Goal: Task Accomplishment & Management: Complete application form

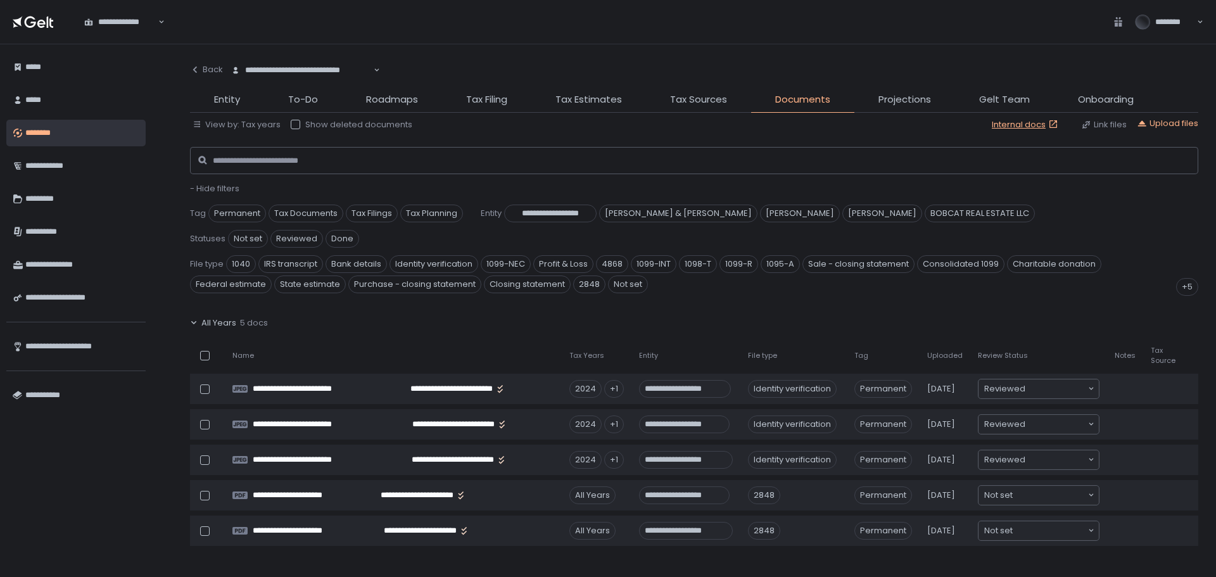
drag, startPoint x: 77, startPoint y: 135, endPoint x: 91, endPoint y: 135, distance: 13.9
click at [77, 135] on div "********" at bounding box center [82, 133] width 114 height 22
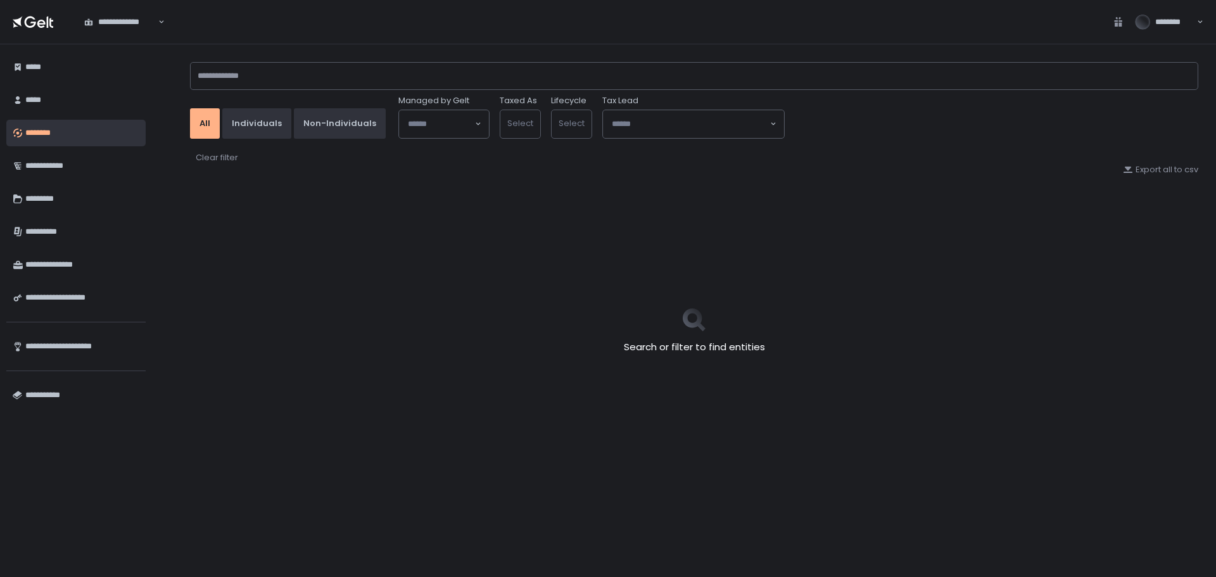
type input "*****"
drag, startPoint x: 257, startPoint y: 84, endPoint x: 149, endPoint y: 83, distance: 108.3
click at [149, 83] on div "**********" at bounding box center [608, 310] width 1216 height 533
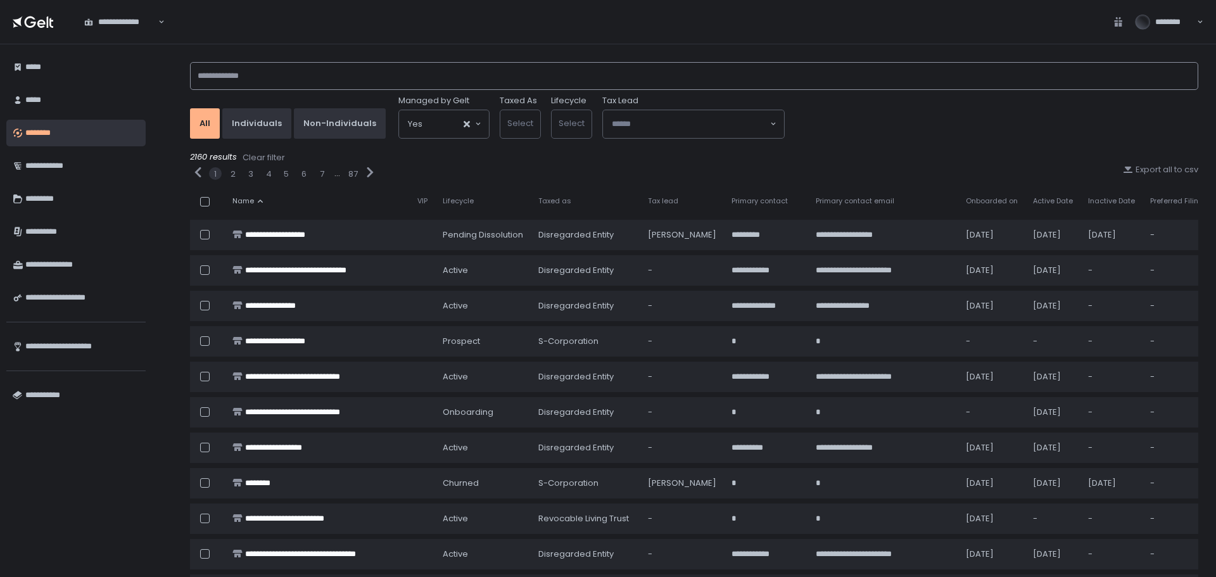
click at [339, 77] on input at bounding box center [694, 76] width 1008 height 28
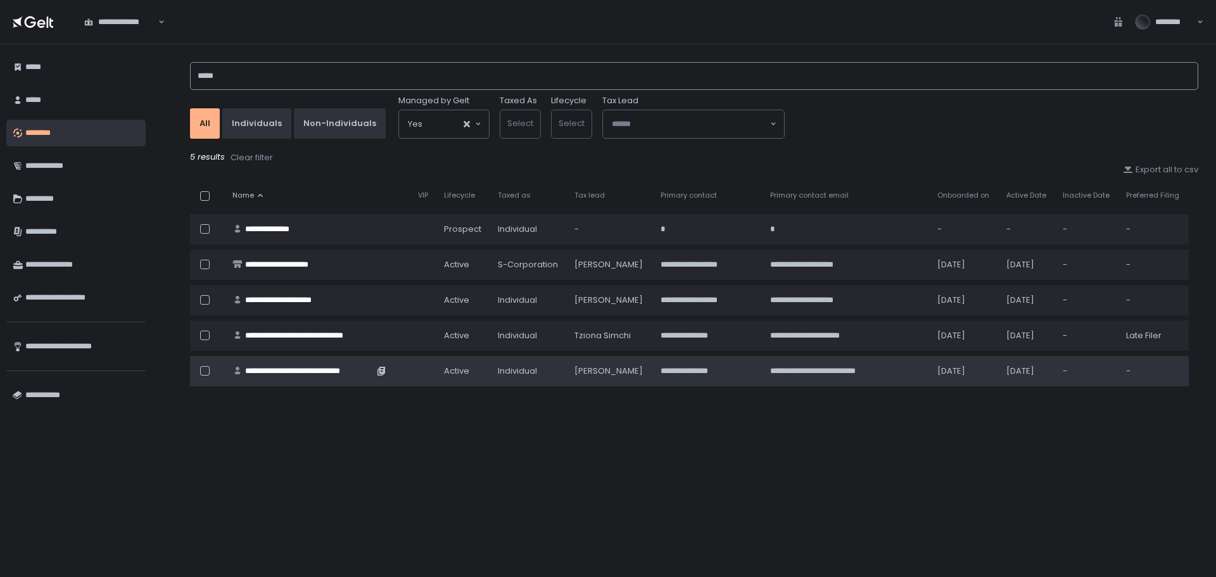
type input "*****"
click at [345, 369] on div "**********" at bounding box center [309, 370] width 129 height 11
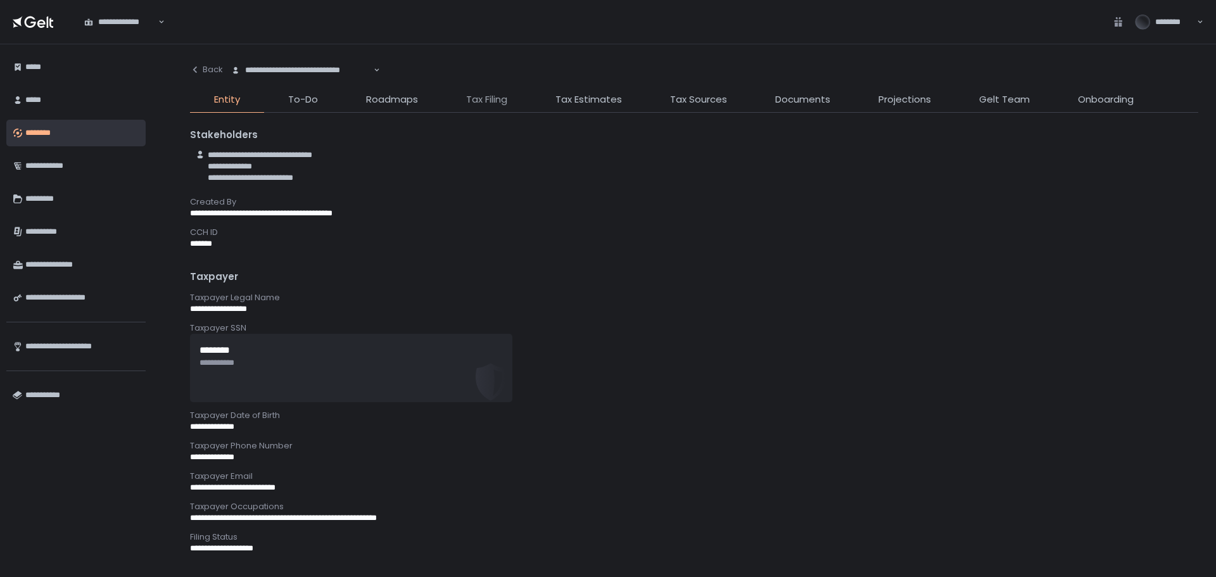
click at [506, 103] on span "Tax Filing" at bounding box center [486, 99] width 41 height 15
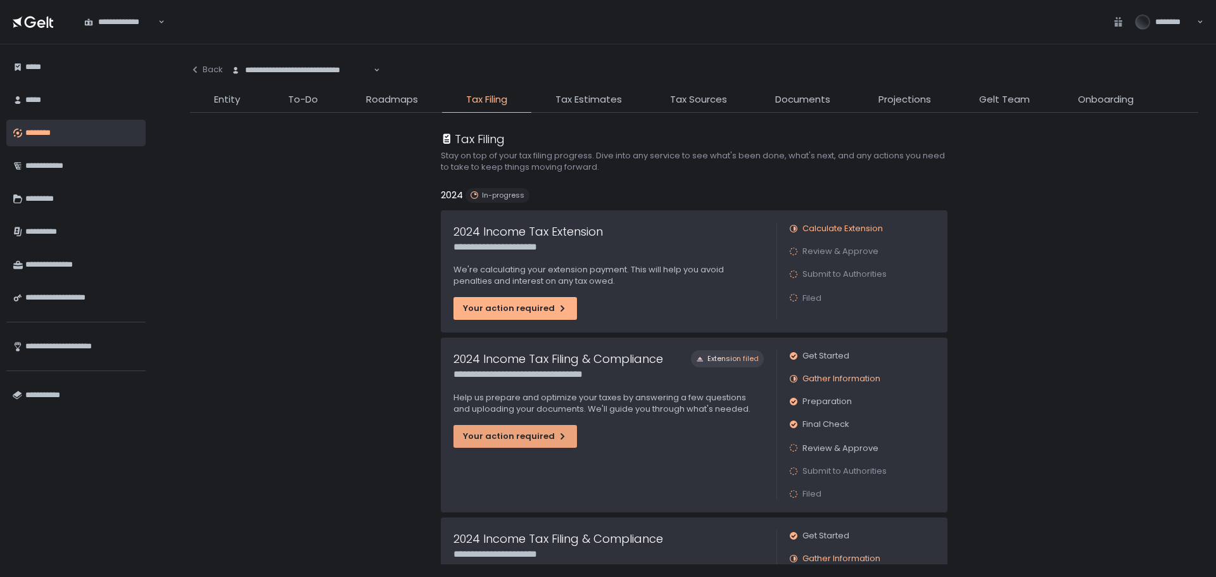
scroll to position [63, 0]
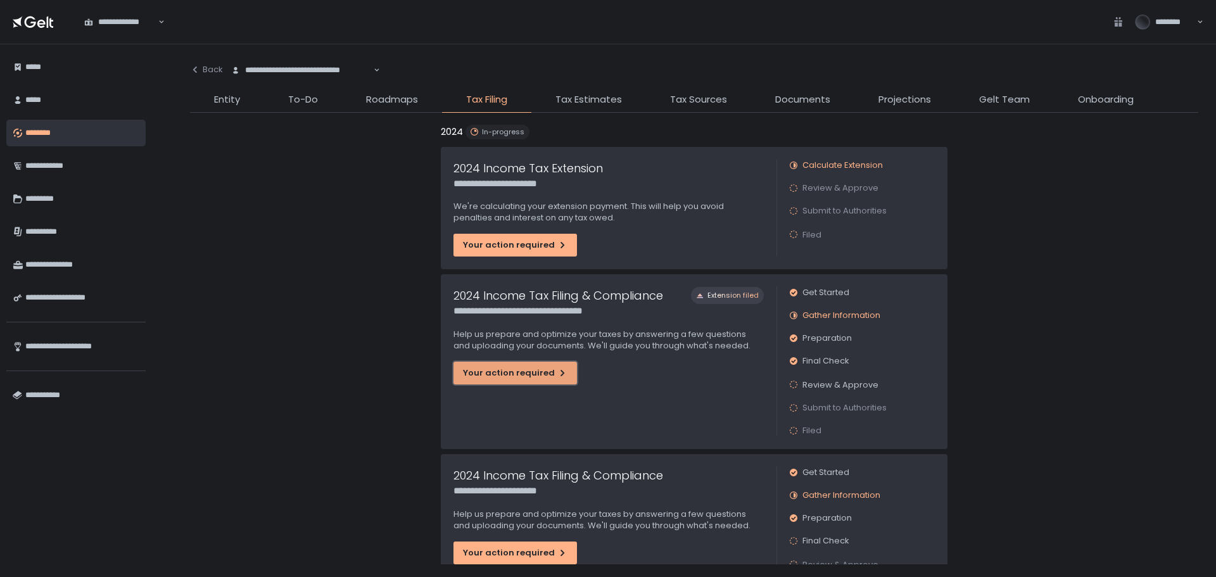
click at [523, 366] on button "Your action required" at bounding box center [515, 373] width 124 height 23
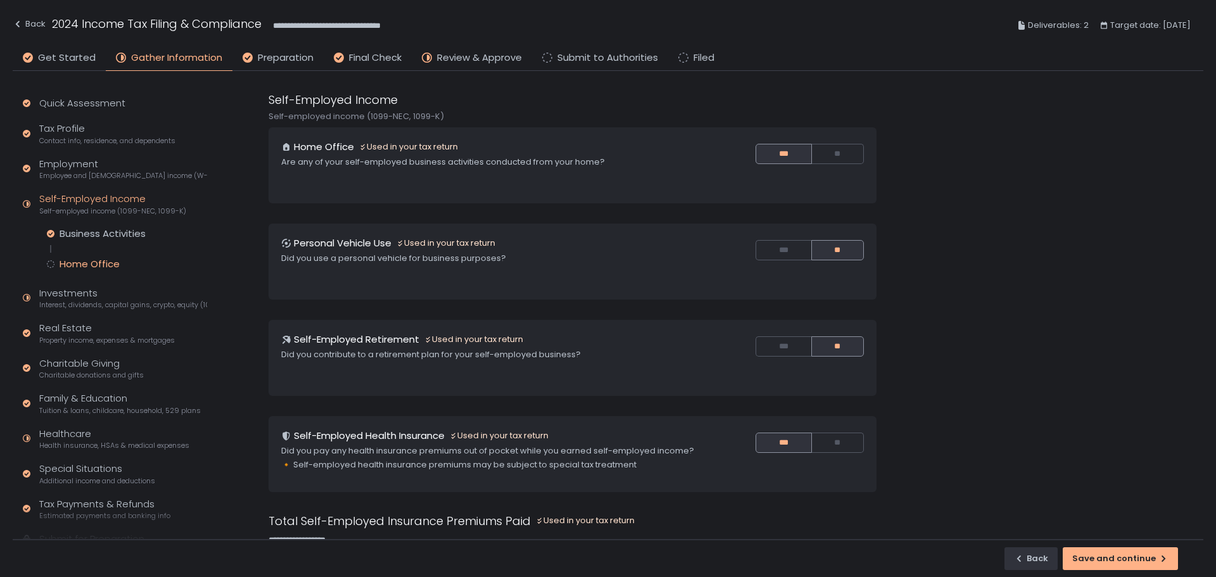
click at [87, 263] on div "Home Office" at bounding box center [90, 264] width 60 height 13
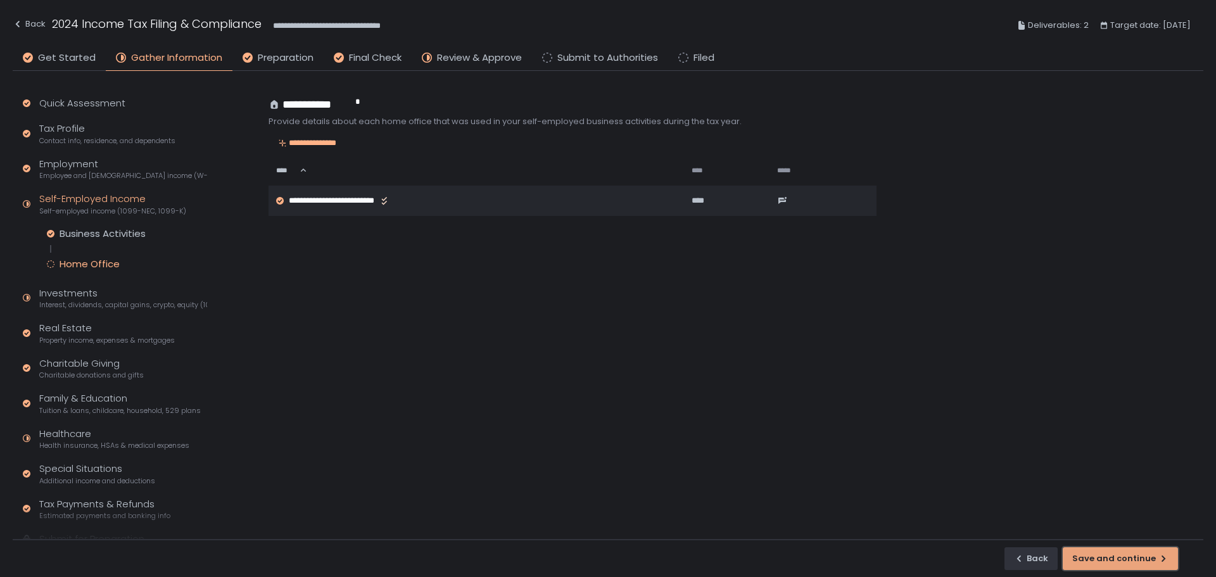
click at [1135, 558] on div "Save and continue" at bounding box center [1120, 558] width 96 height 11
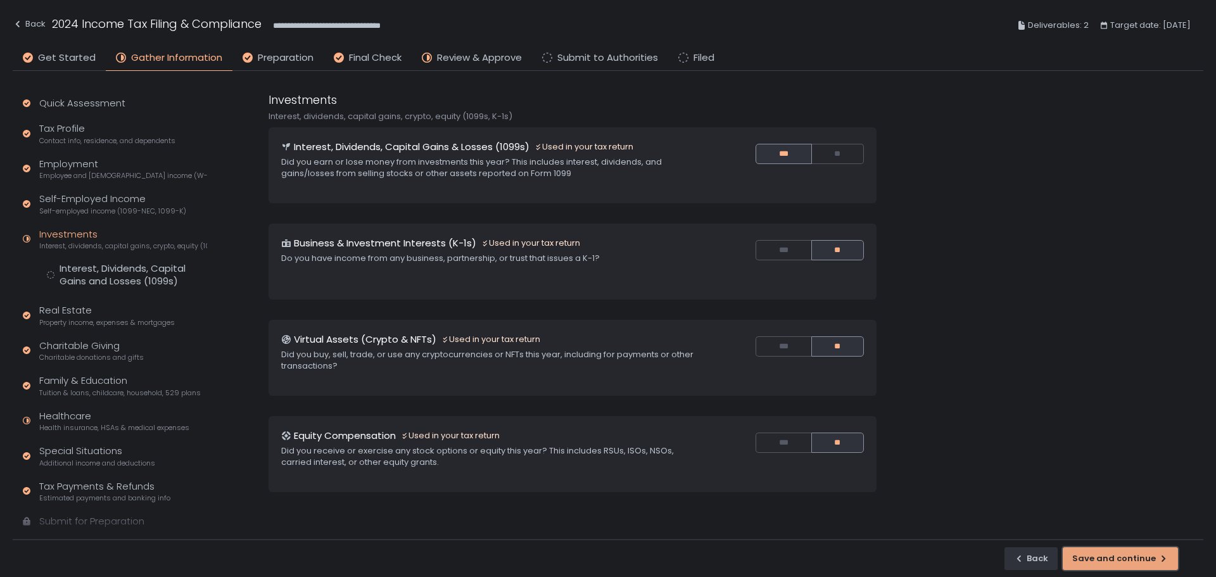
click at [1113, 569] on button "Save and continue" at bounding box center [1120, 558] width 115 height 23
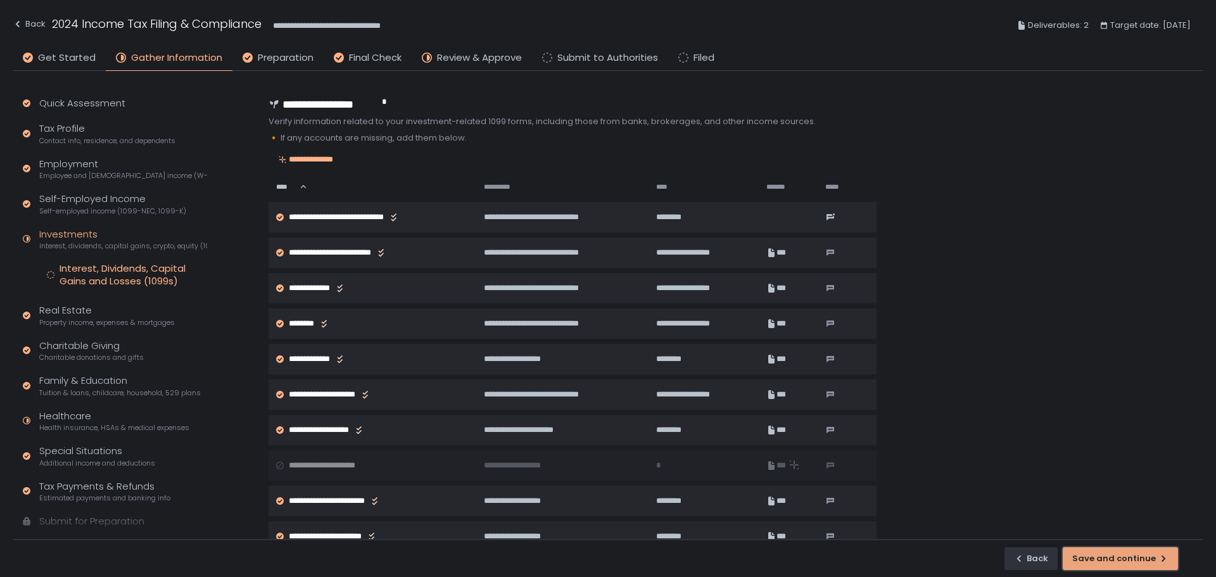
click at [1113, 555] on div "Save and continue" at bounding box center [1120, 558] width 96 height 11
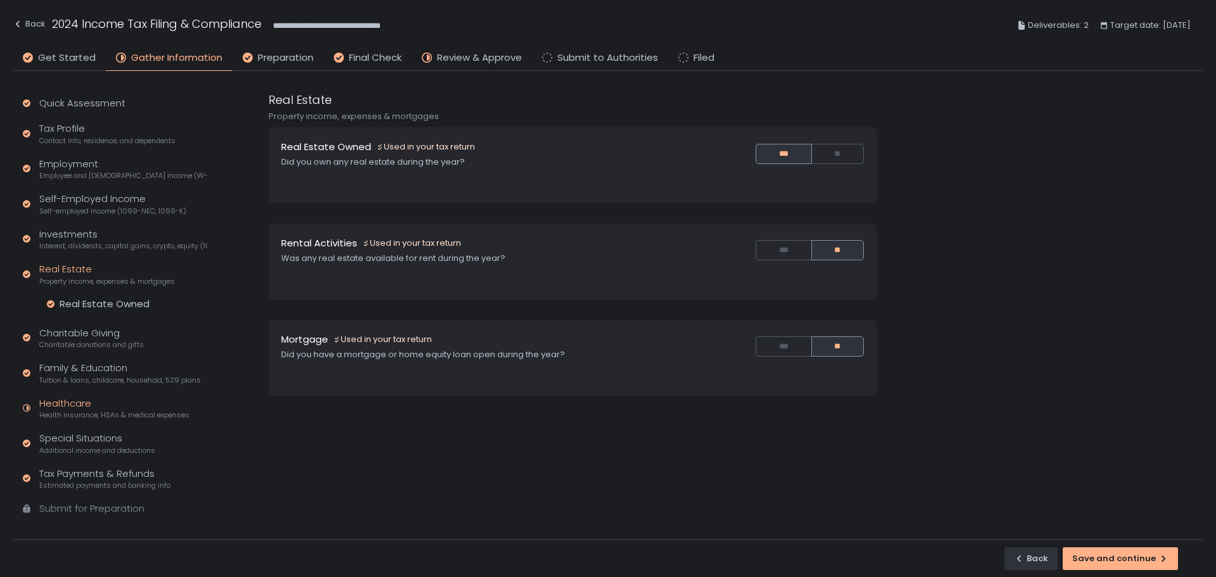
click at [86, 415] on span "Health insurance, HSAs & medical expenses" at bounding box center [114, 415] width 150 height 10
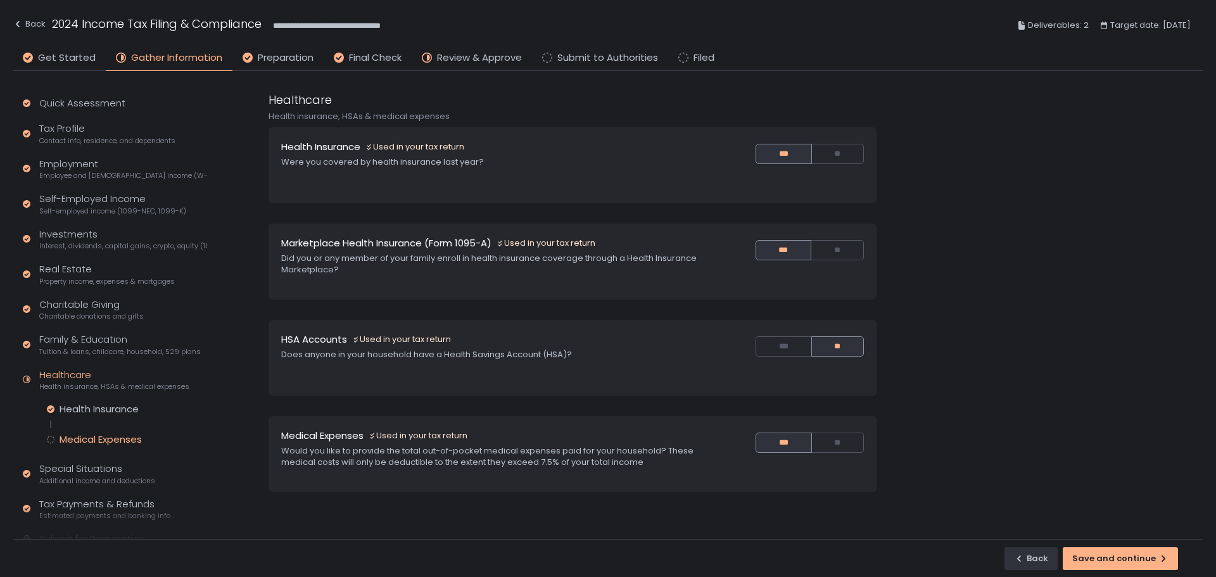
click at [125, 443] on div "Medical Expenses" at bounding box center [101, 439] width 82 height 13
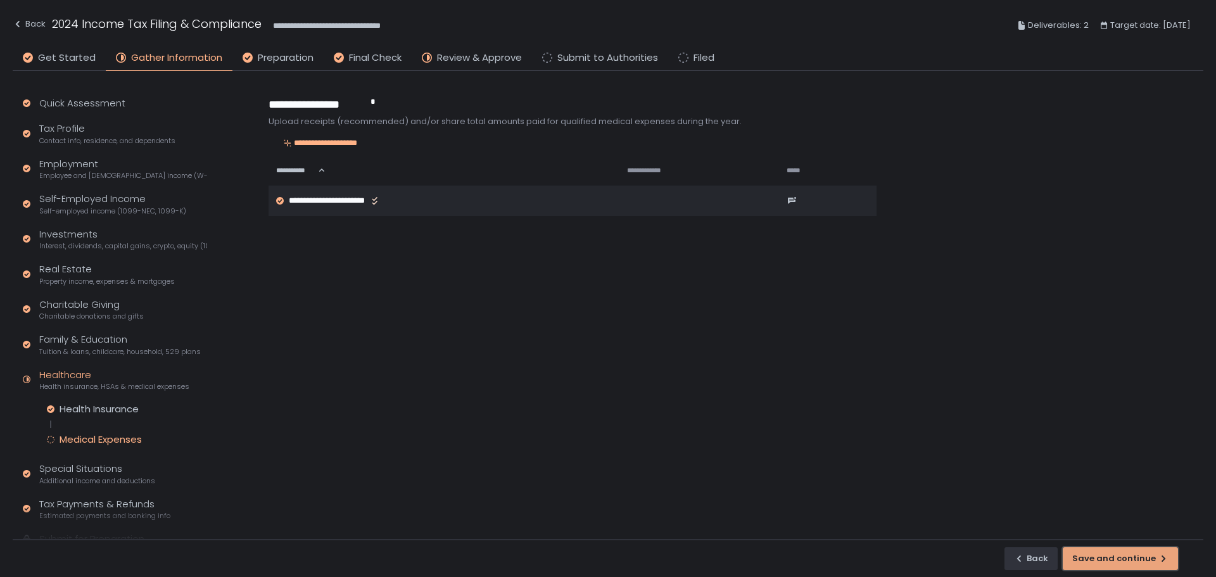
click at [1170, 566] on button "Save and continue" at bounding box center [1120, 558] width 115 height 23
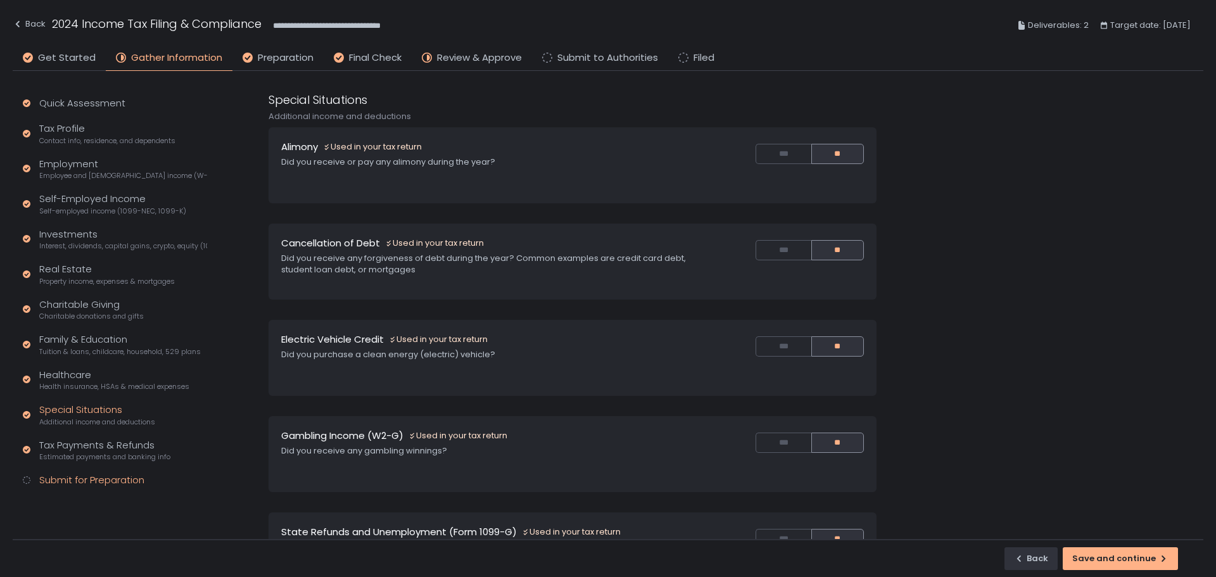
click at [88, 480] on div "Submit for Preparation" at bounding box center [91, 480] width 105 height 15
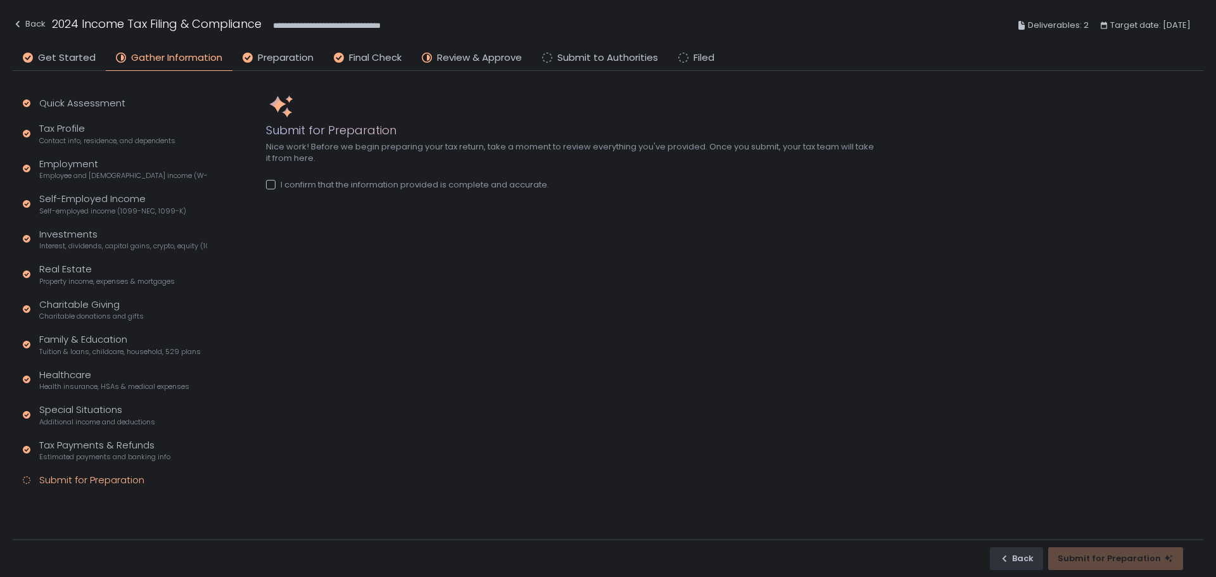
click at [269, 192] on div "Submit for Preparation Nice work! Before we begin preparing your tax return, ta…" at bounding box center [570, 143] width 608 height 145
click at [269, 187] on div at bounding box center [271, 185] width 10 height 10
click at [1136, 557] on div "Submit for Preparation" at bounding box center [1116, 558] width 116 height 11
click at [470, 60] on span "Review & Approve" at bounding box center [479, 58] width 85 height 15
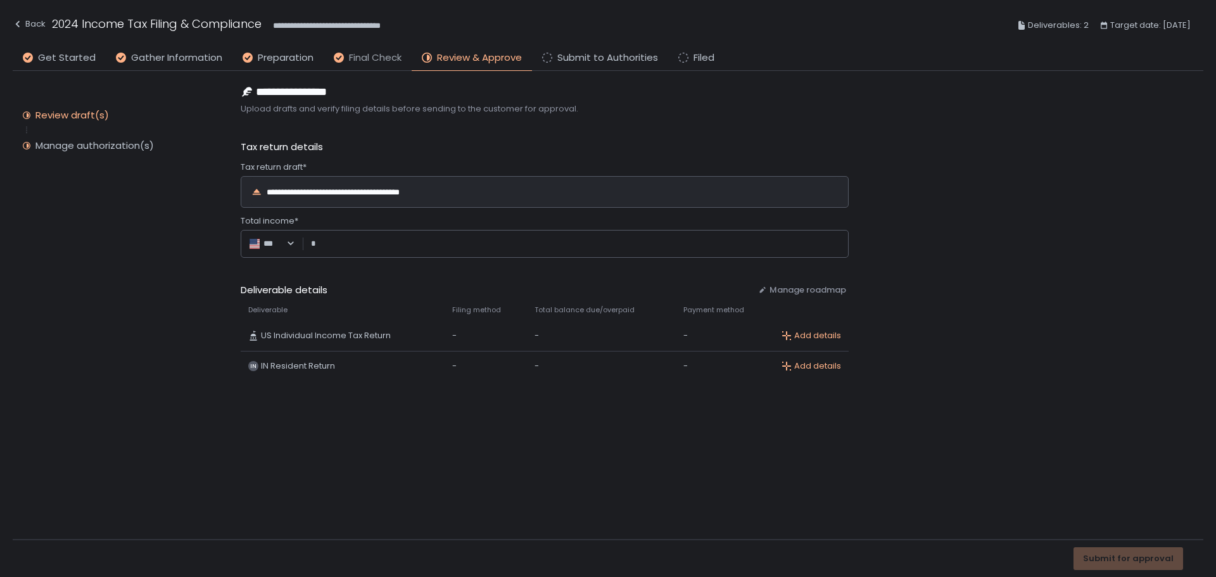
click at [374, 61] on span "Final Check" at bounding box center [375, 58] width 53 height 15
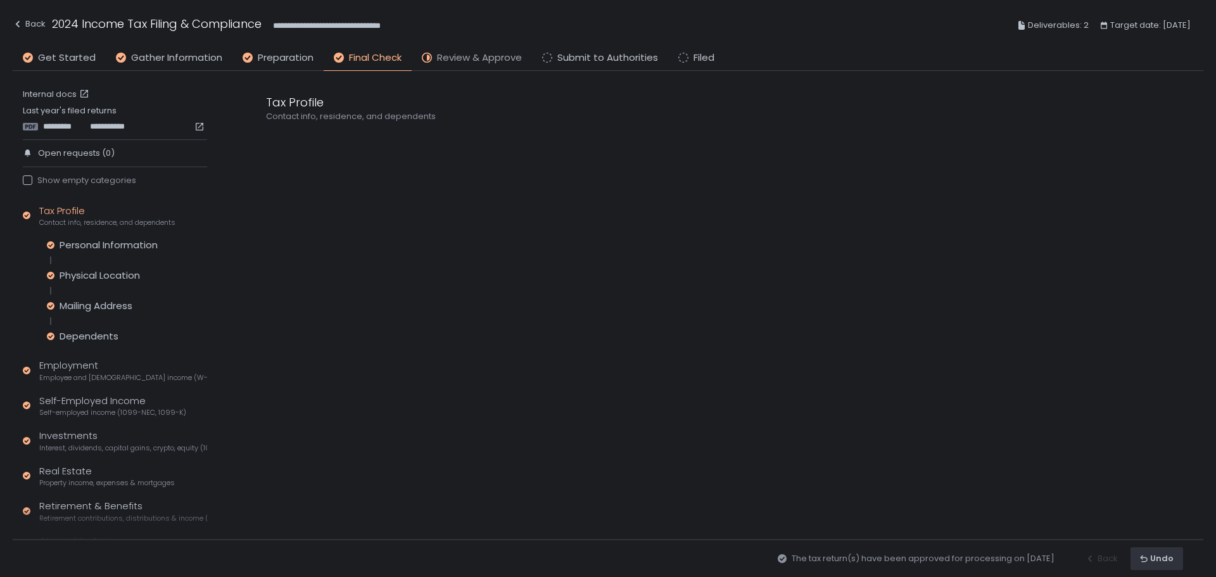
click at [491, 64] on span "Review & Approve" at bounding box center [479, 58] width 85 height 15
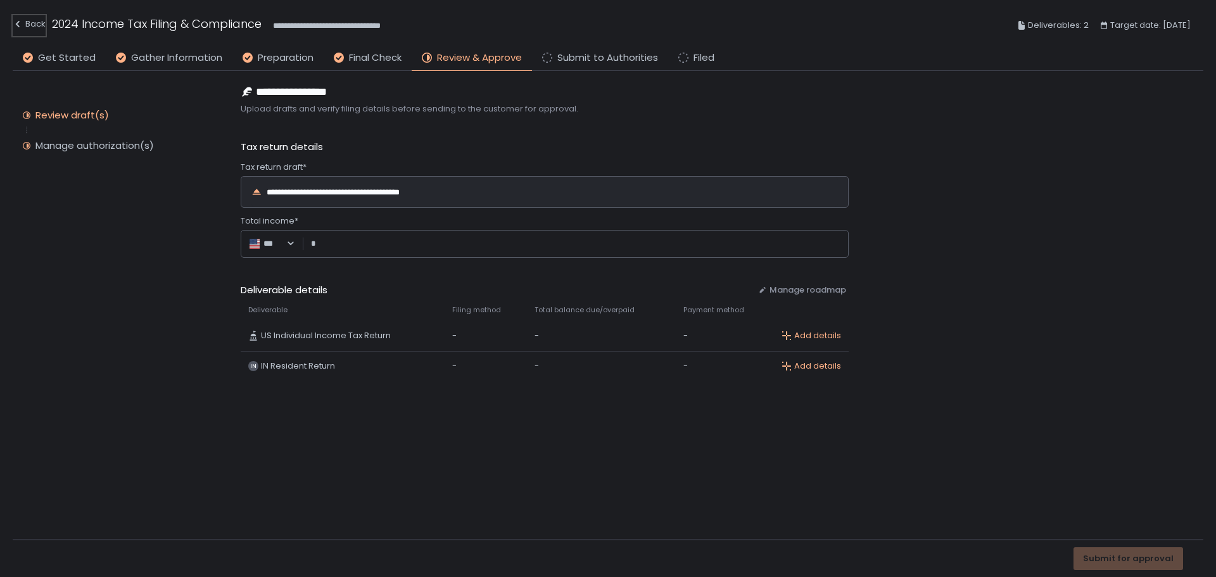
drag, startPoint x: 41, startPoint y: 25, endPoint x: 165, endPoint y: 76, distance: 134.1
click at [41, 25] on div "Back" at bounding box center [29, 23] width 33 height 15
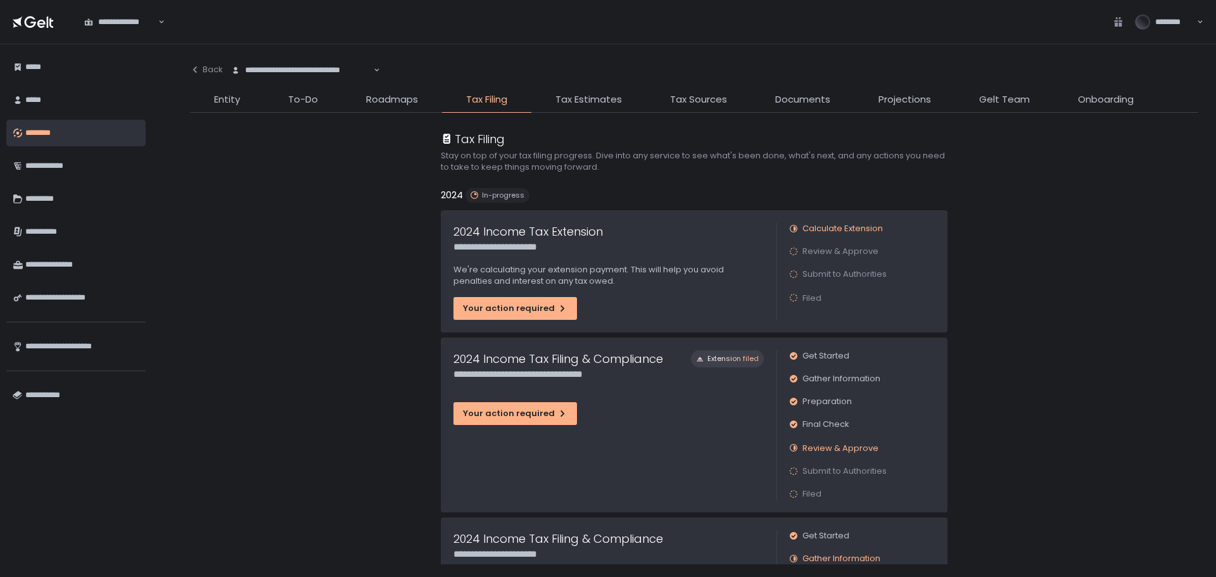
click at [73, 130] on div "********" at bounding box center [82, 133] width 114 height 22
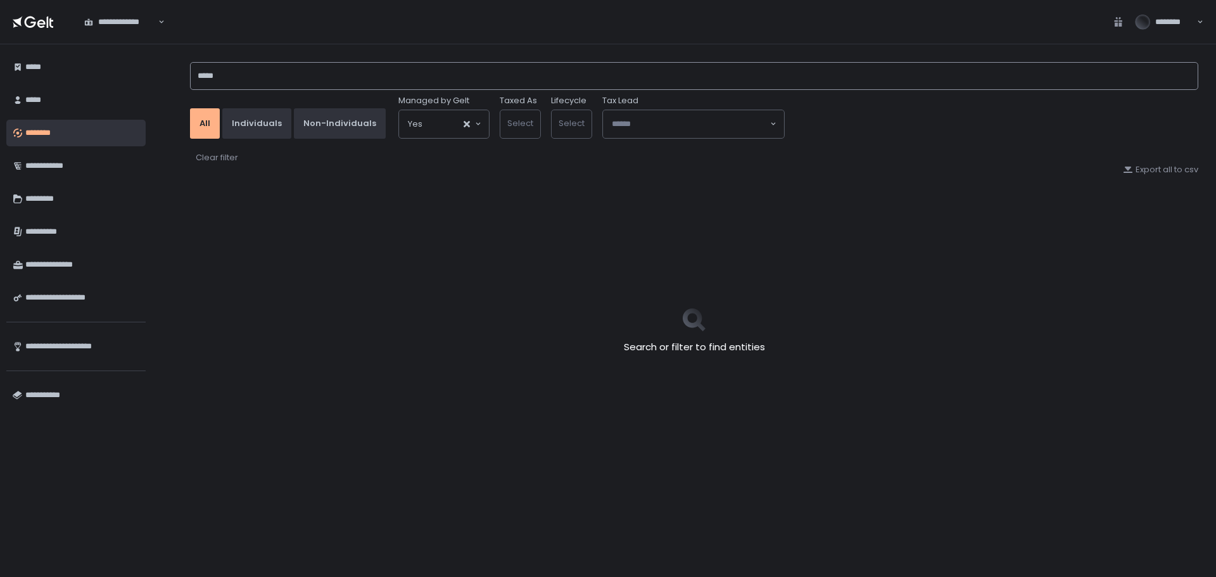
click at [234, 74] on input "*****" at bounding box center [694, 76] width 1008 height 28
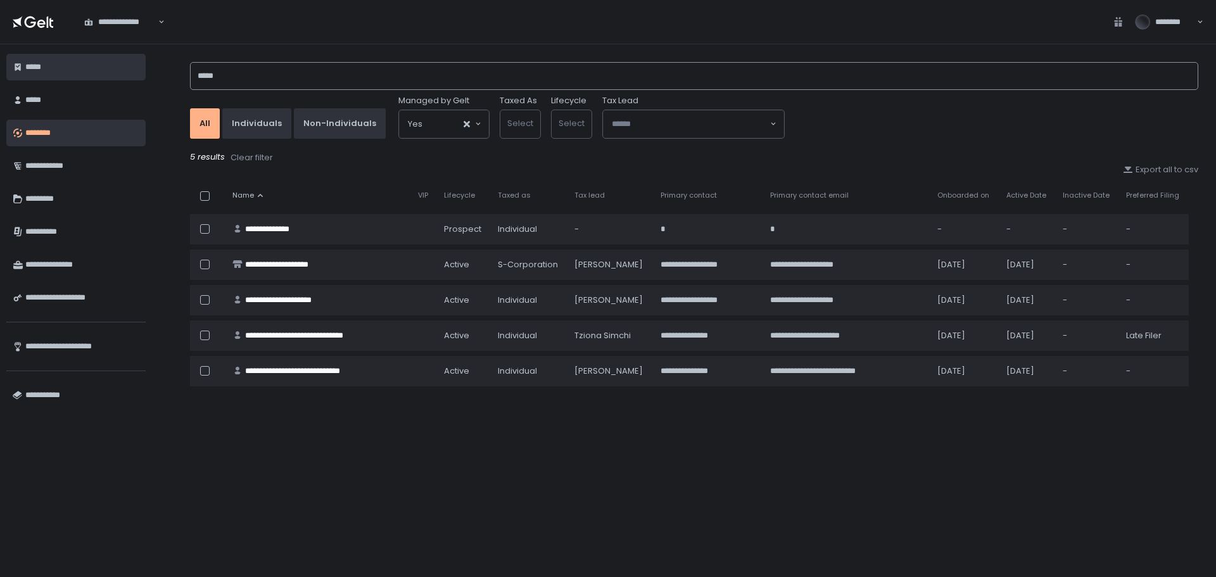
drag, startPoint x: 261, startPoint y: 73, endPoint x: 118, endPoint y: 73, distance: 143.1
click at [118, 73] on div "**********" at bounding box center [608, 310] width 1216 height 533
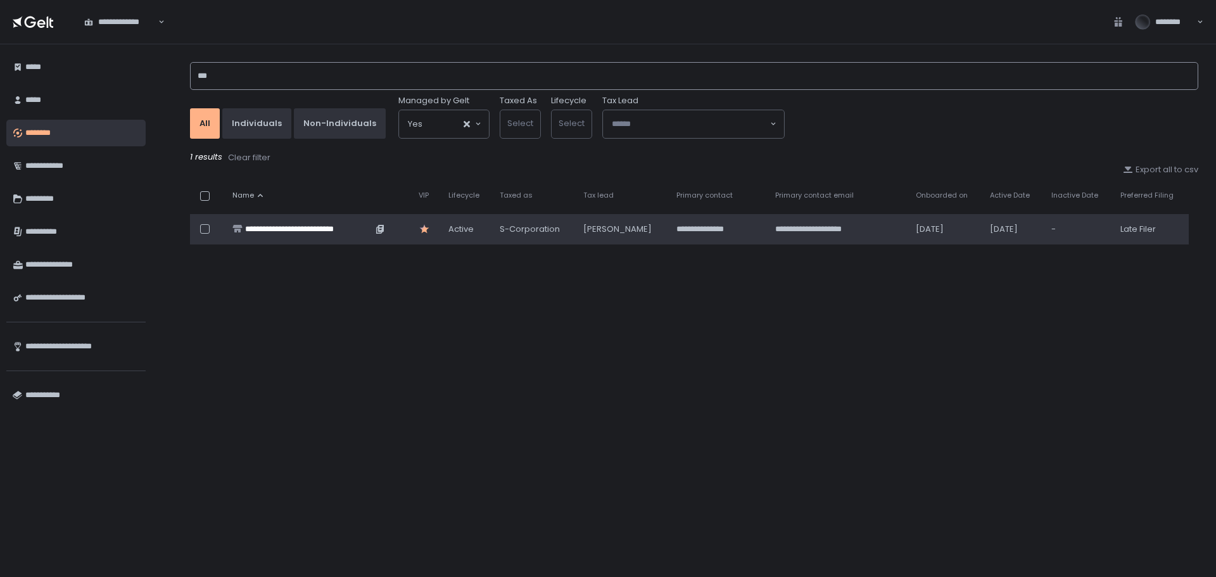
type input "***"
click at [339, 227] on div "**********" at bounding box center [308, 229] width 127 height 11
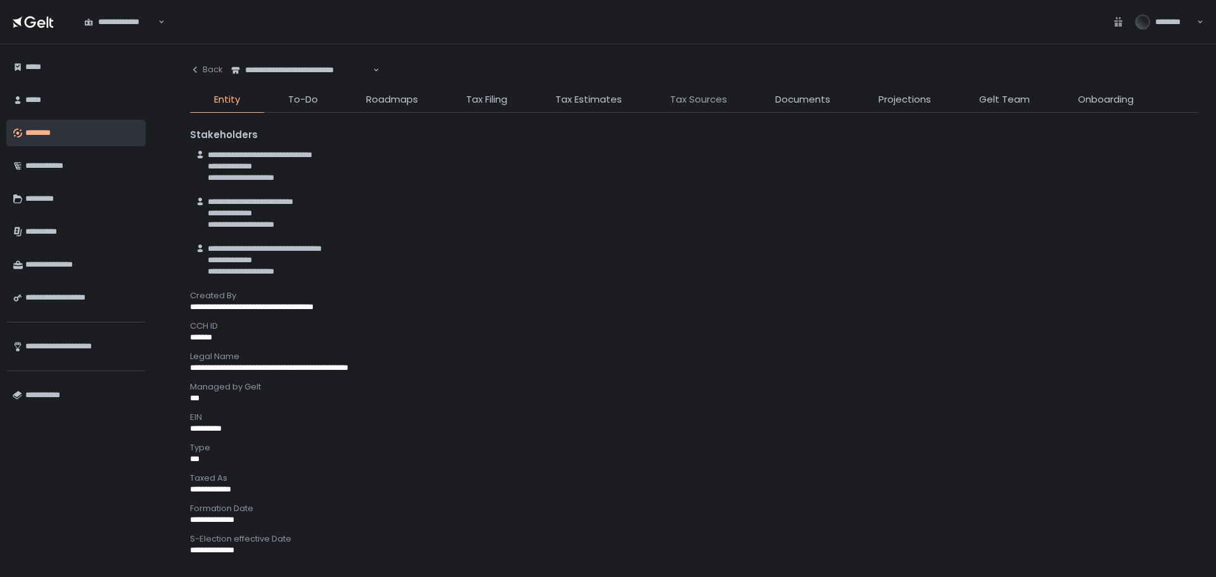
click at [707, 97] on span "Tax Sources" at bounding box center [698, 99] width 57 height 15
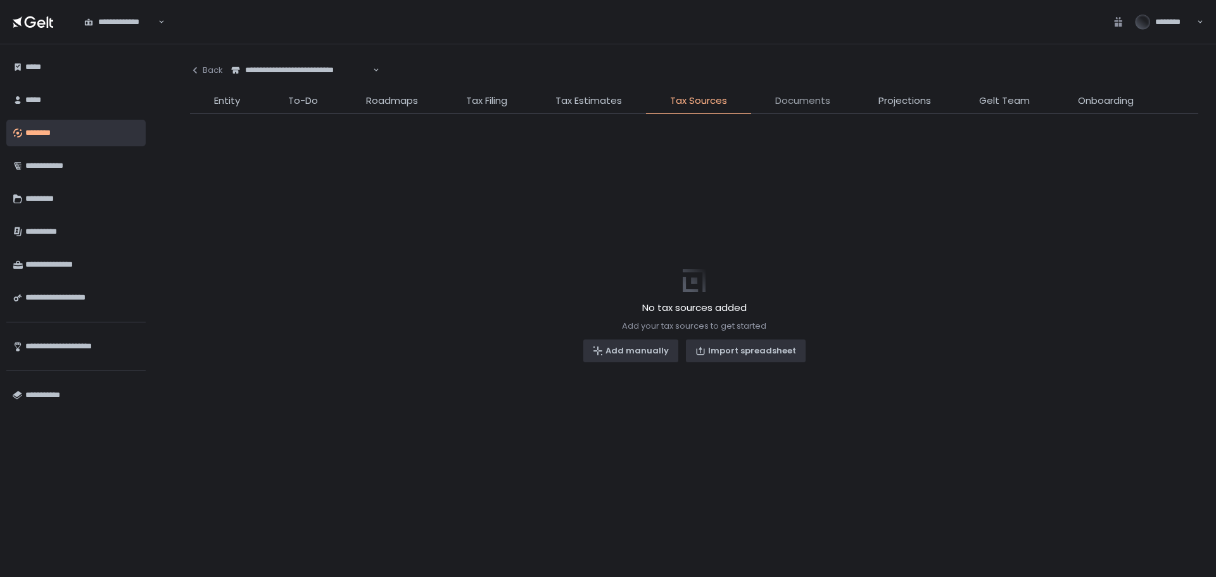
click at [804, 102] on span "Documents" at bounding box center [802, 101] width 55 height 15
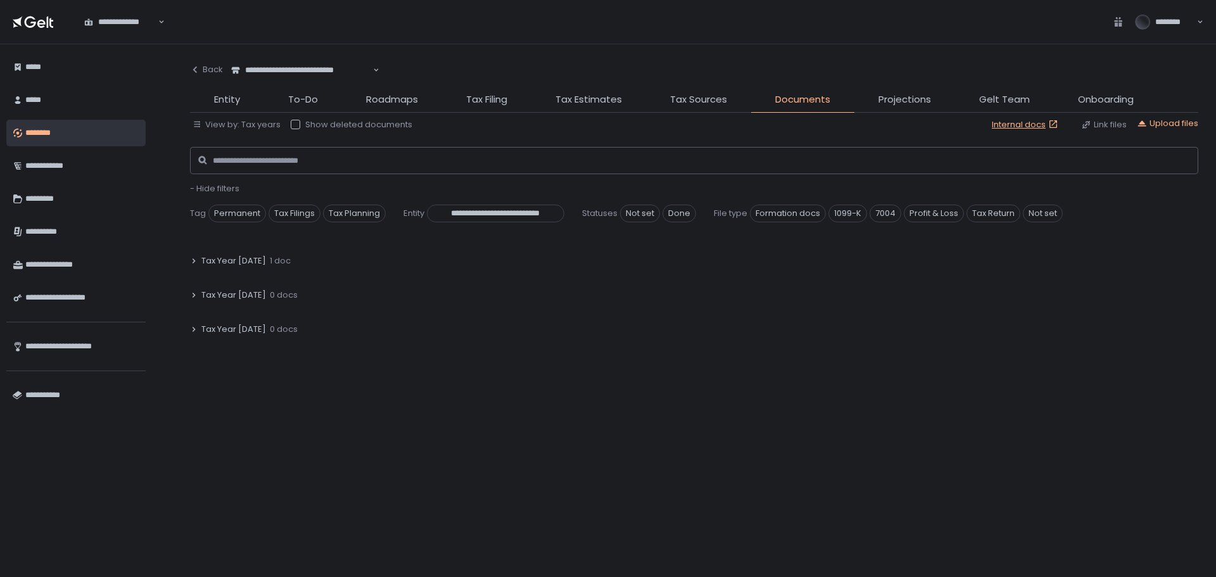
scroll to position [317, 0]
click at [249, 248] on span "Tax Year [DATE]" at bounding box center [233, 249] width 65 height 11
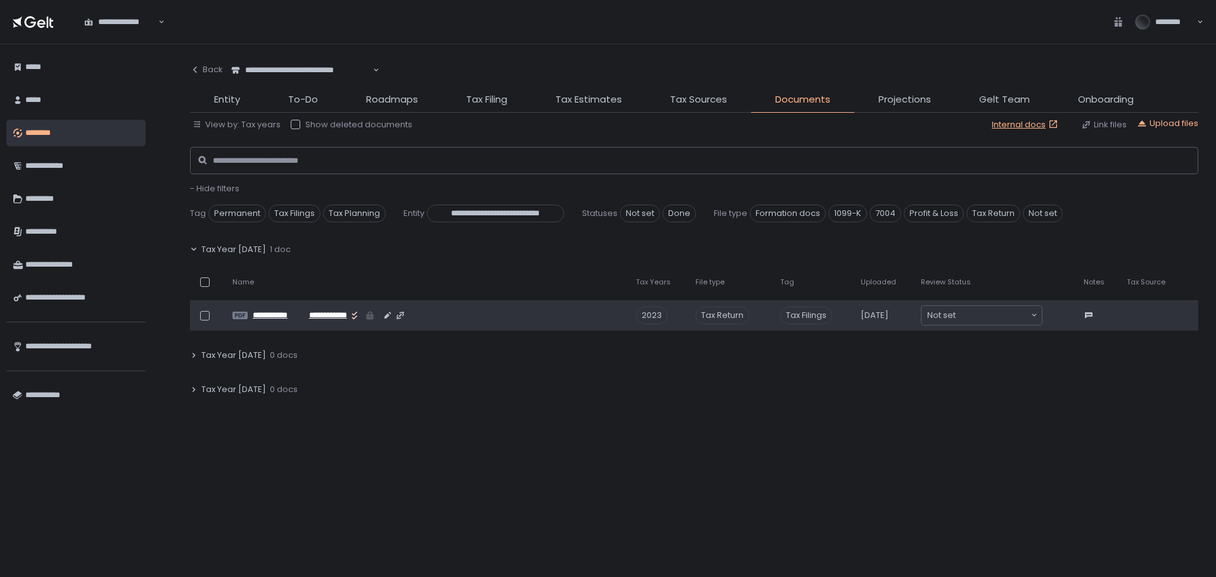
click at [291, 315] on span "**********" at bounding box center [278, 315] width 51 height 11
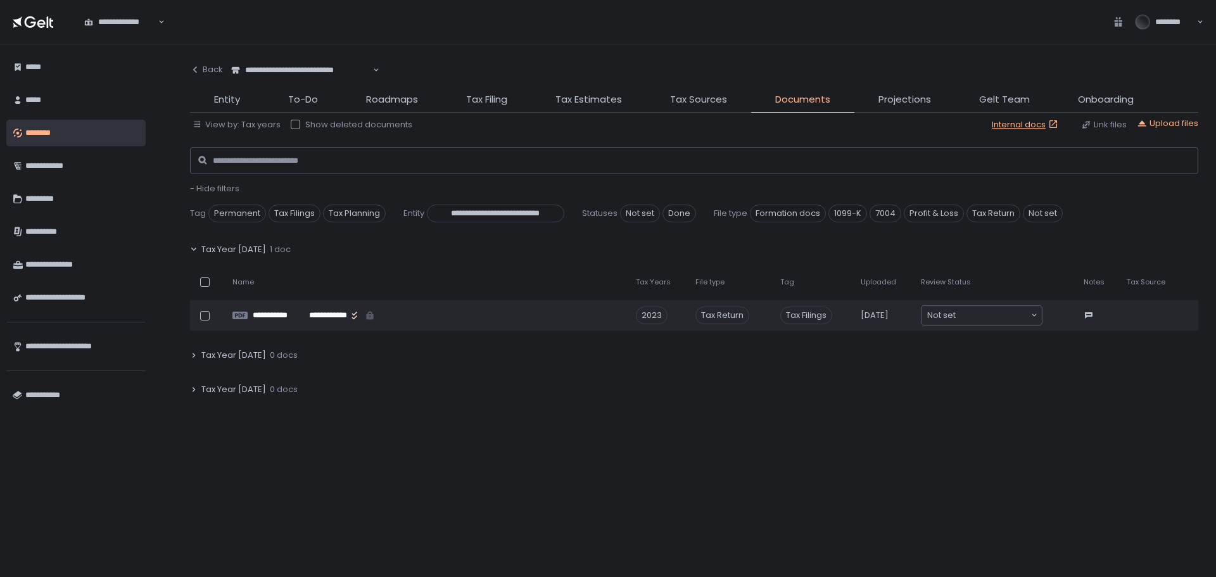
drag, startPoint x: 27, startPoint y: 139, endPoint x: 37, endPoint y: 139, distance: 10.1
click at [27, 139] on div "********" at bounding box center [82, 133] width 114 height 22
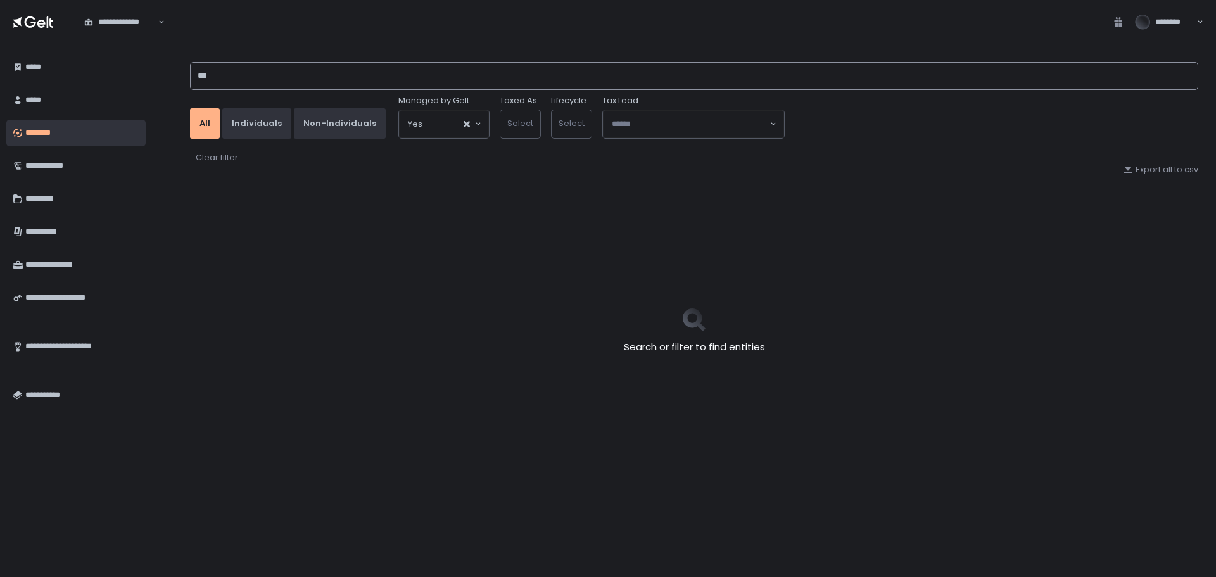
click at [269, 70] on input "***" at bounding box center [694, 76] width 1008 height 28
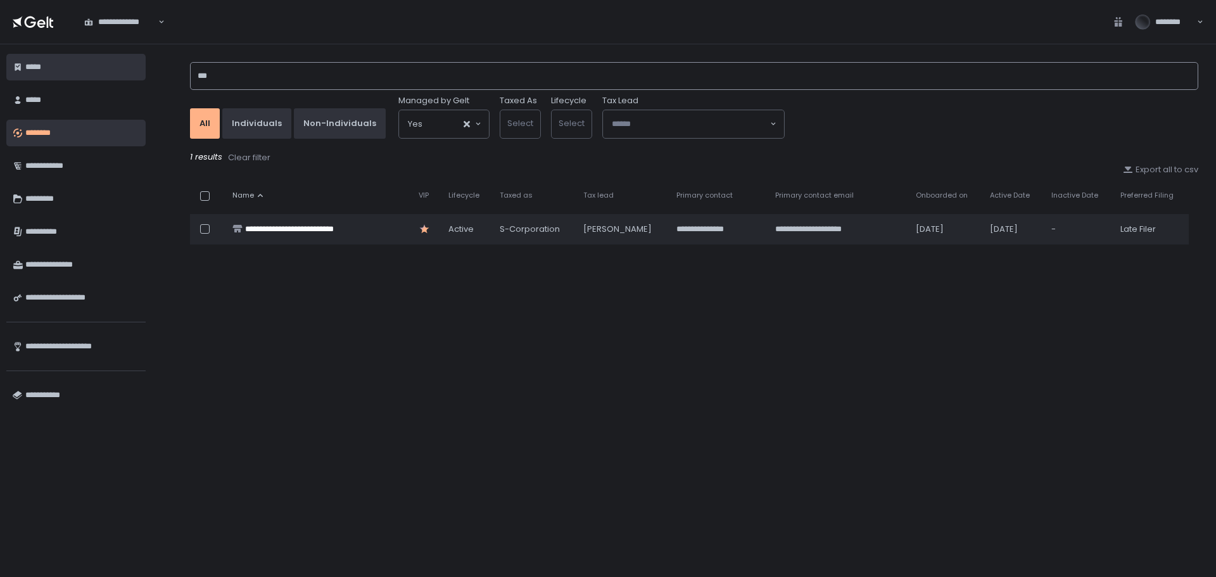
drag, startPoint x: 235, startPoint y: 78, endPoint x: 101, endPoint y: 77, distance: 133.6
click at [101, 77] on div "**********" at bounding box center [608, 310] width 1216 height 533
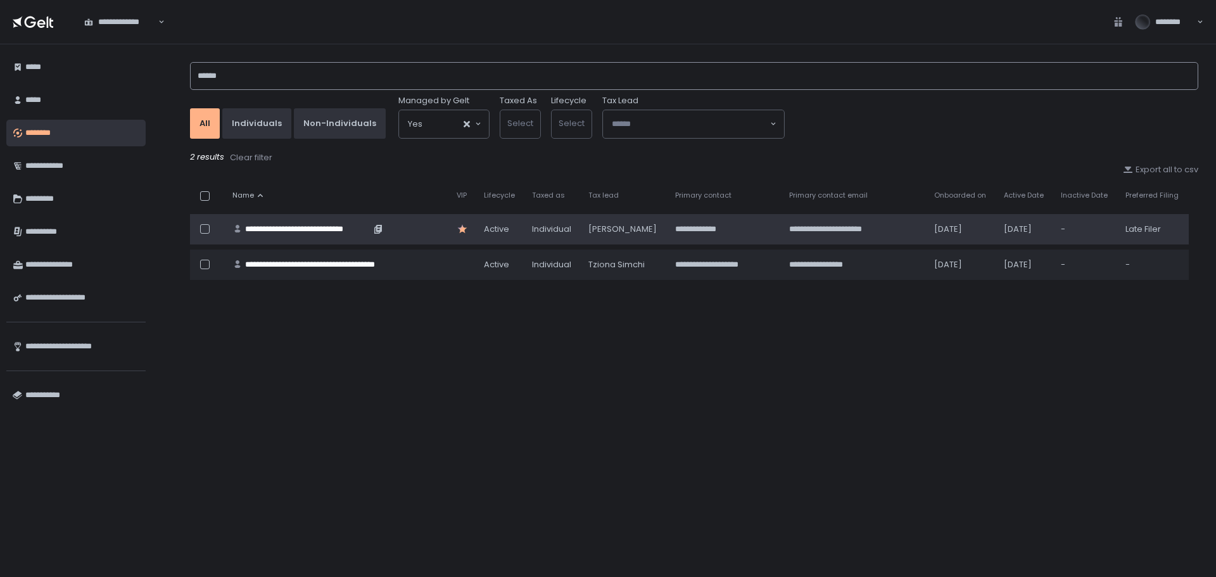
type input "******"
click at [351, 233] on div "**********" at bounding box center [307, 229] width 125 height 11
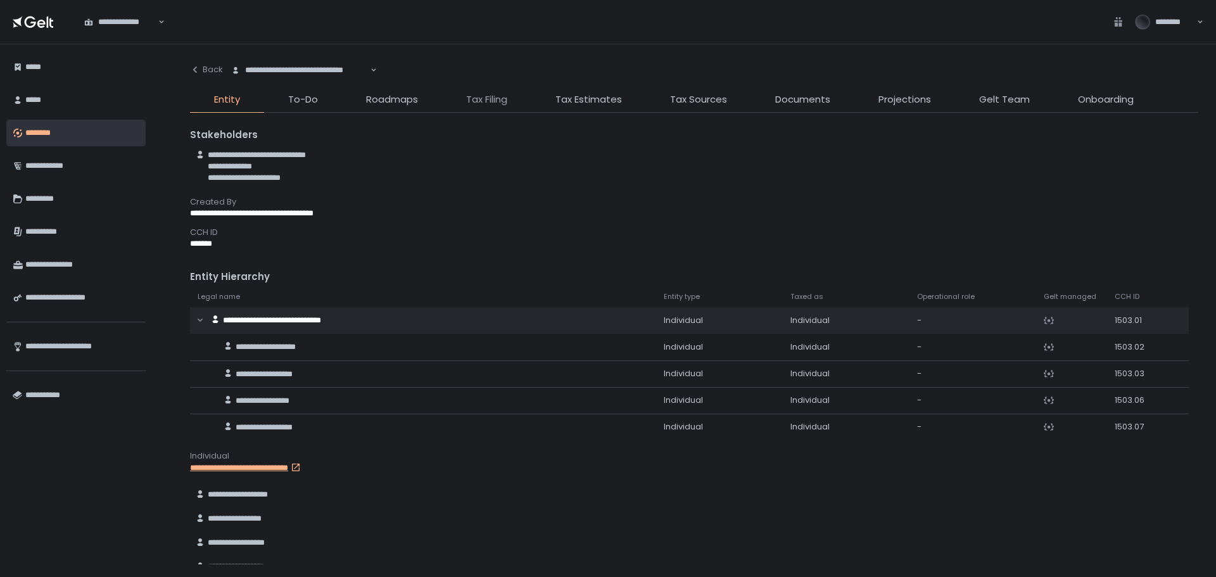
click at [479, 95] on span "Tax Filing" at bounding box center [486, 99] width 41 height 15
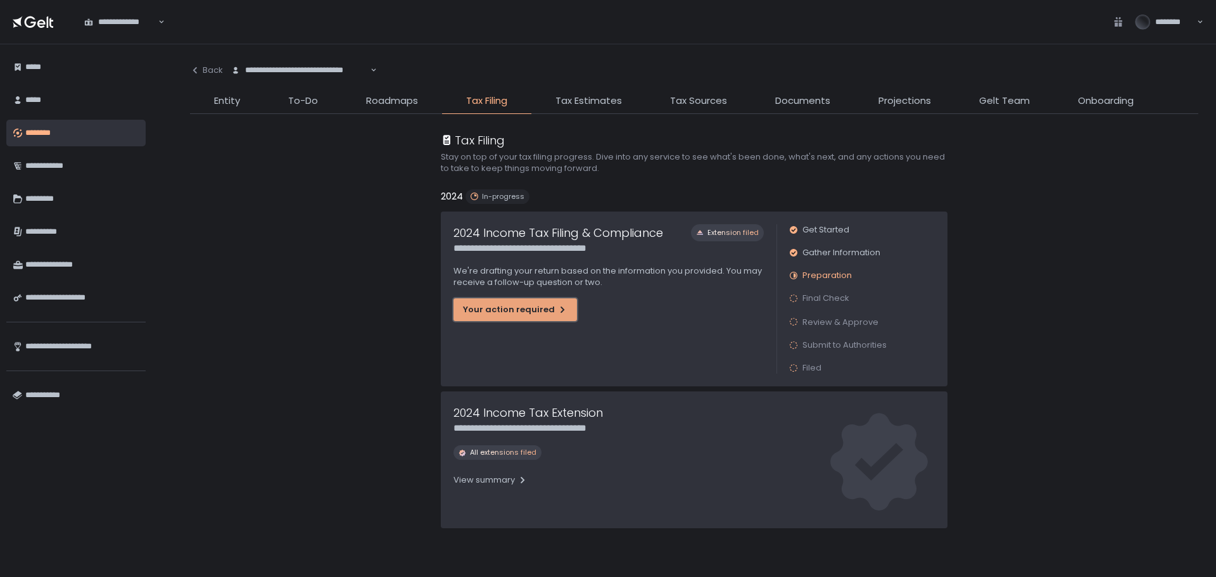
click at [525, 304] on div "Your action required" at bounding box center [515, 309] width 105 height 11
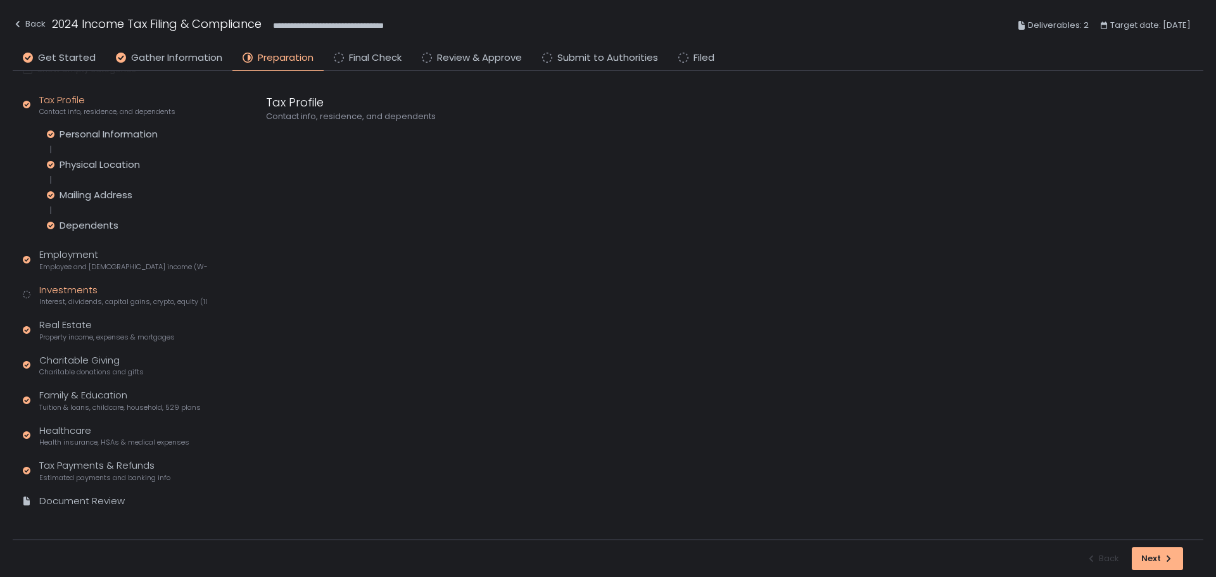
scroll to position [117, 0]
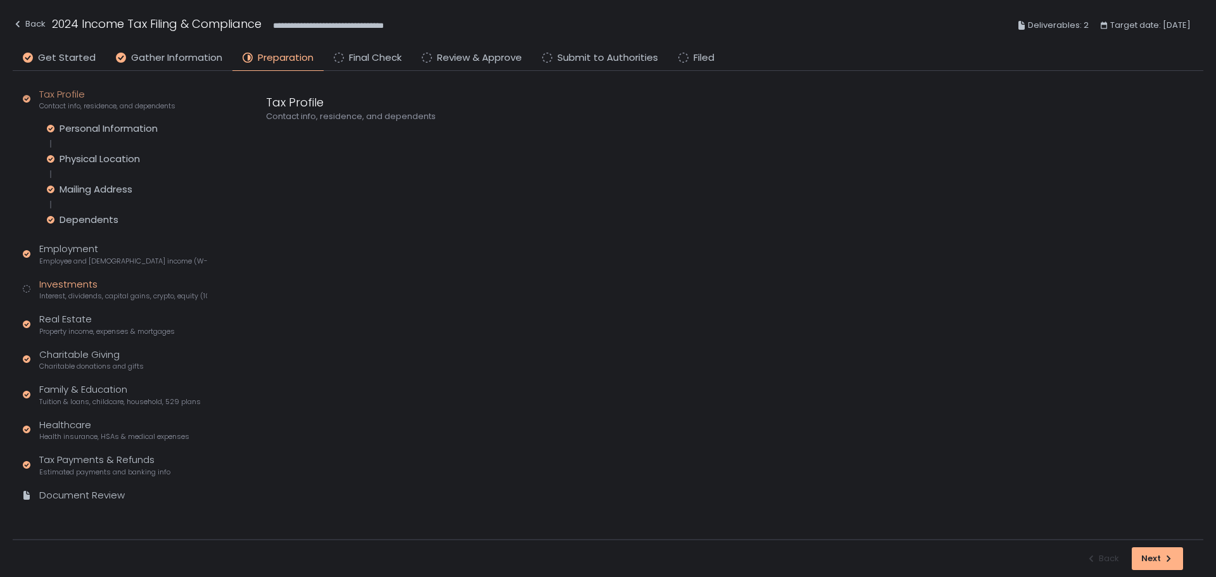
click at [108, 290] on div "Investments Interest, dividends, capital gains, crypto, equity (1099s, K-1s)" at bounding box center [123, 289] width 168 height 24
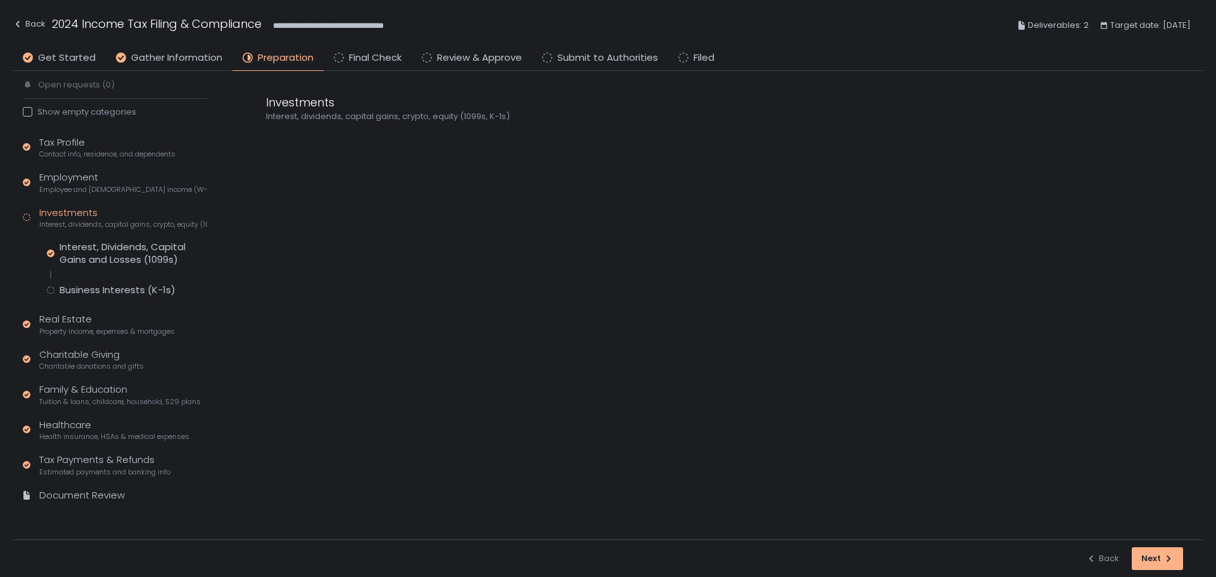
scroll to position [68, 0]
click at [106, 179] on div "Employment Employee and [DEMOGRAPHIC_DATA] income (W-2s)" at bounding box center [123, 182] width 168 height 24
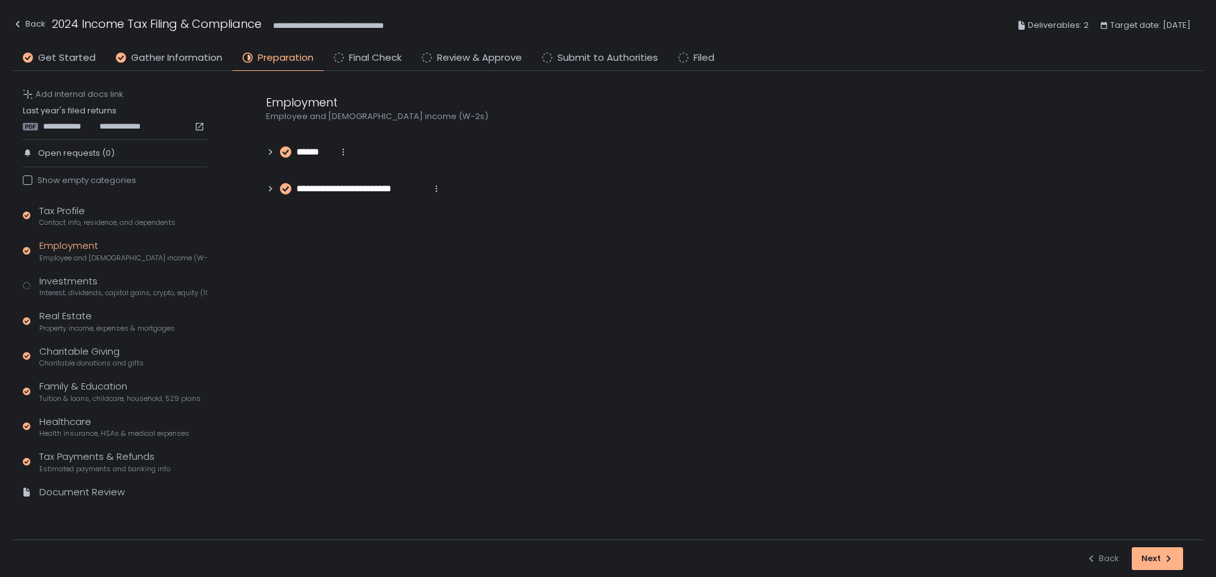
click at [77, 300] on div "Tax Profile Contact info, residence, and dependents Employment Employee and [DE…" at bounding box center [115, 357] width 184 height 307
click at [87, 287] on div "Investments Interest, dividends, capital gains, crypto, equity (1099s, K-1s)" at bounding box center [123, 286] width 168 height 24
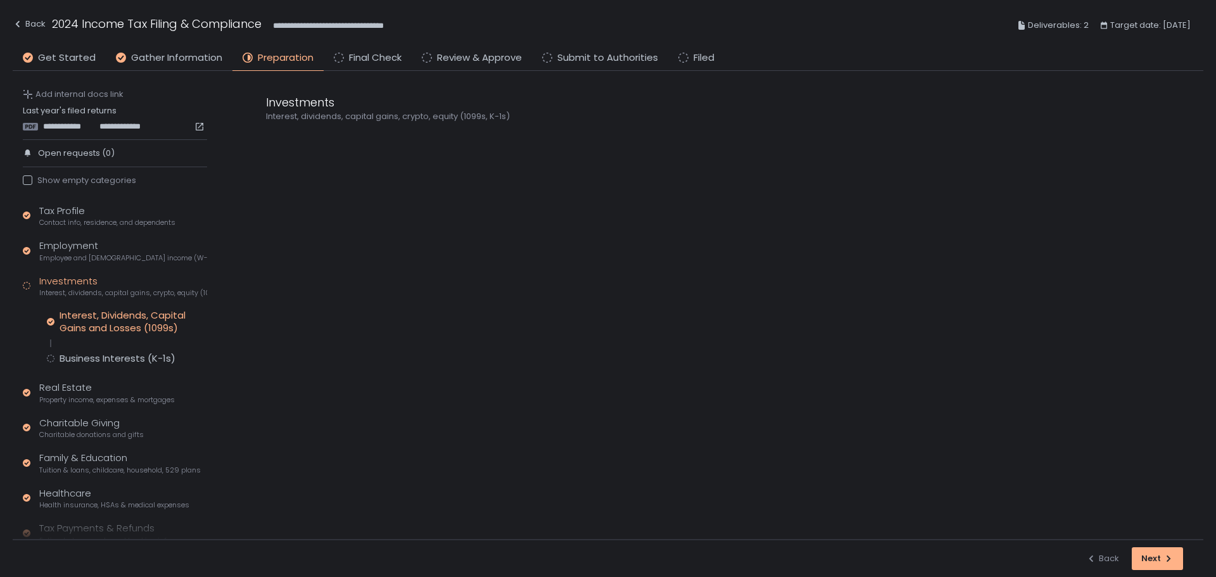
click at [97, 324] on div "Interest, Dividends, Capital Gains and Losses (1099s)" at bounding box center [134, 321] width 148 height 25
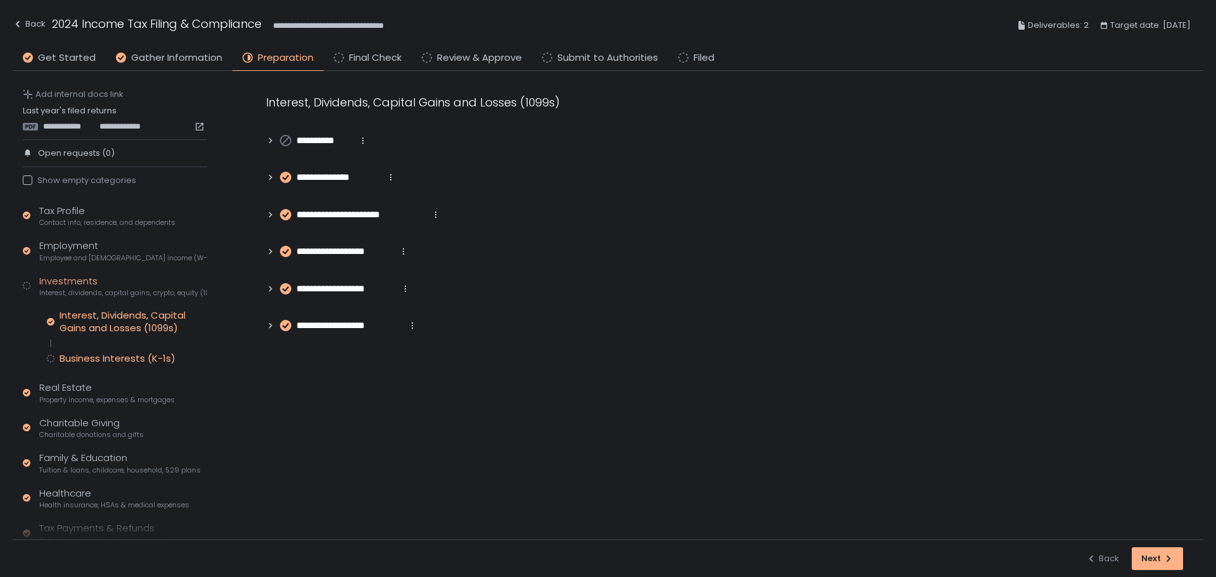
click at [103, 359] on div "Business Interests (K-1s)" at bounding box center [118, 358] width 116 height 13
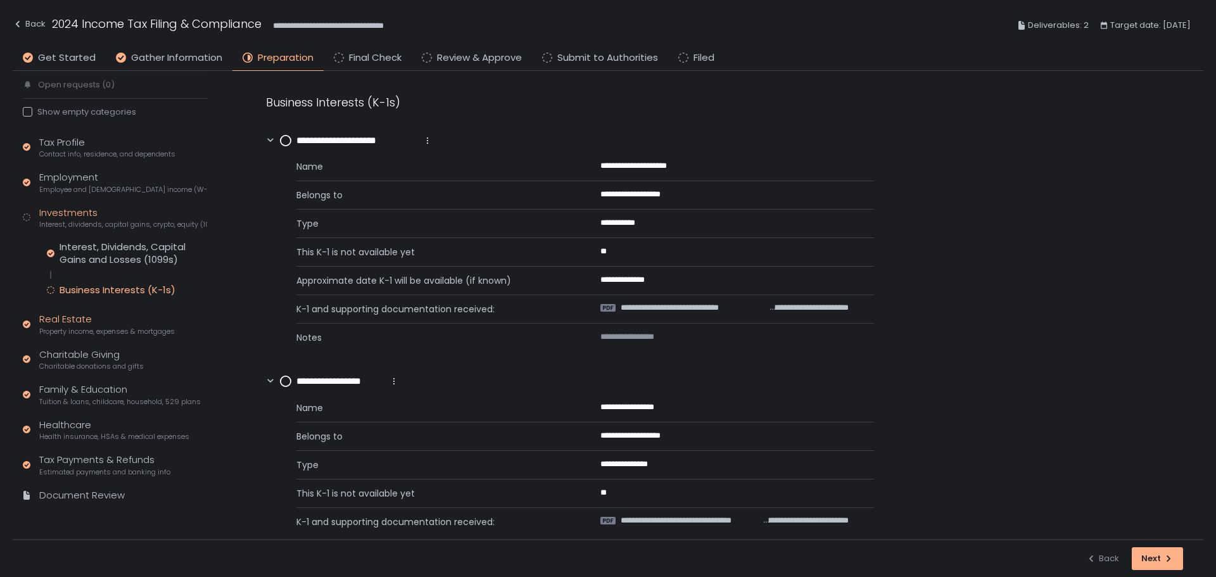
click at [77, 331] on span "Property income, expenses & mortgages" at bounding box center [107, 332] width 136 height 10
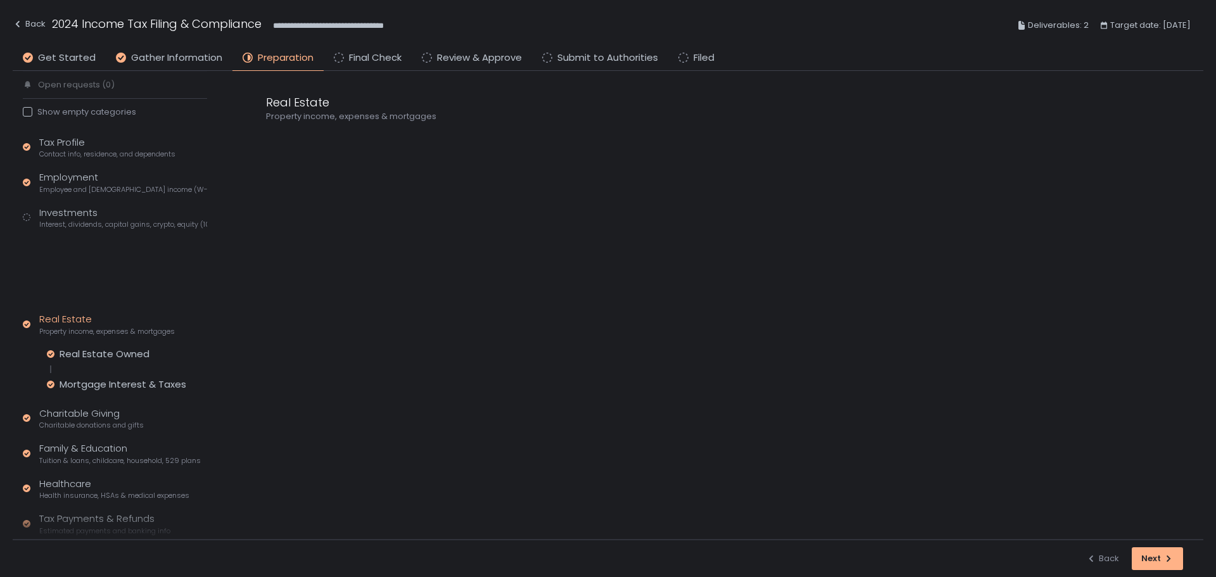
scroll to position [56, 0]
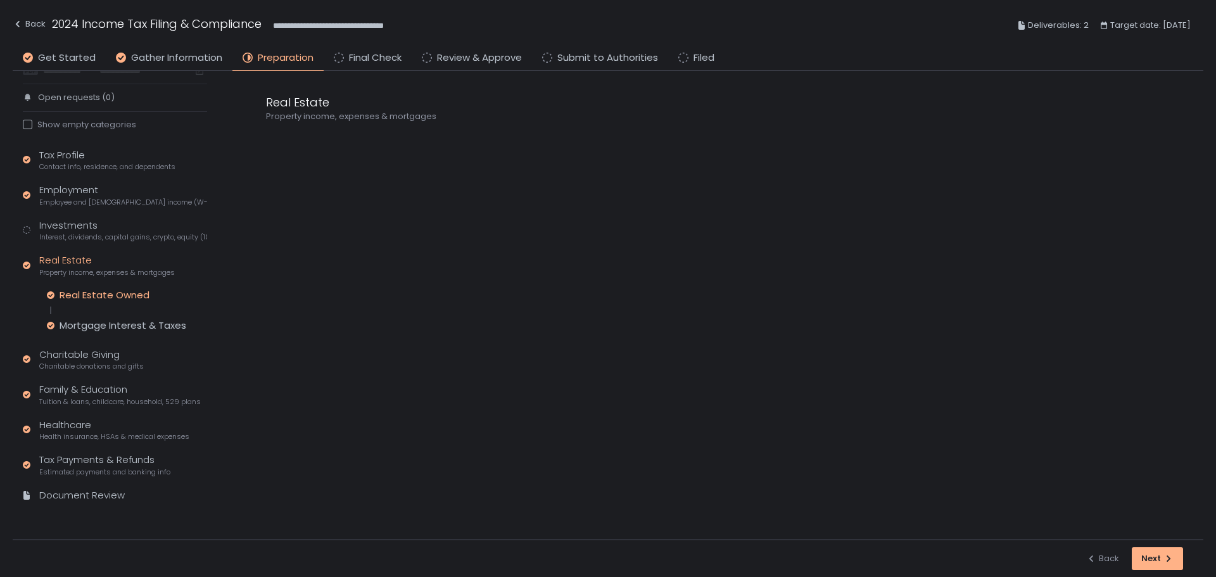
click at [113, 299] on div "Real Estate Owned" at bounding box center [105, 295] width 90 height 13
click at [111, 322] on div "Mortgage Interest & Taxes" at bounding box center [123, 325] width 127 height 13
click at [108, 354] on div "Charitable Giving Charitable donations and gifts" at bounding box center [91, 360] width 105 height 24
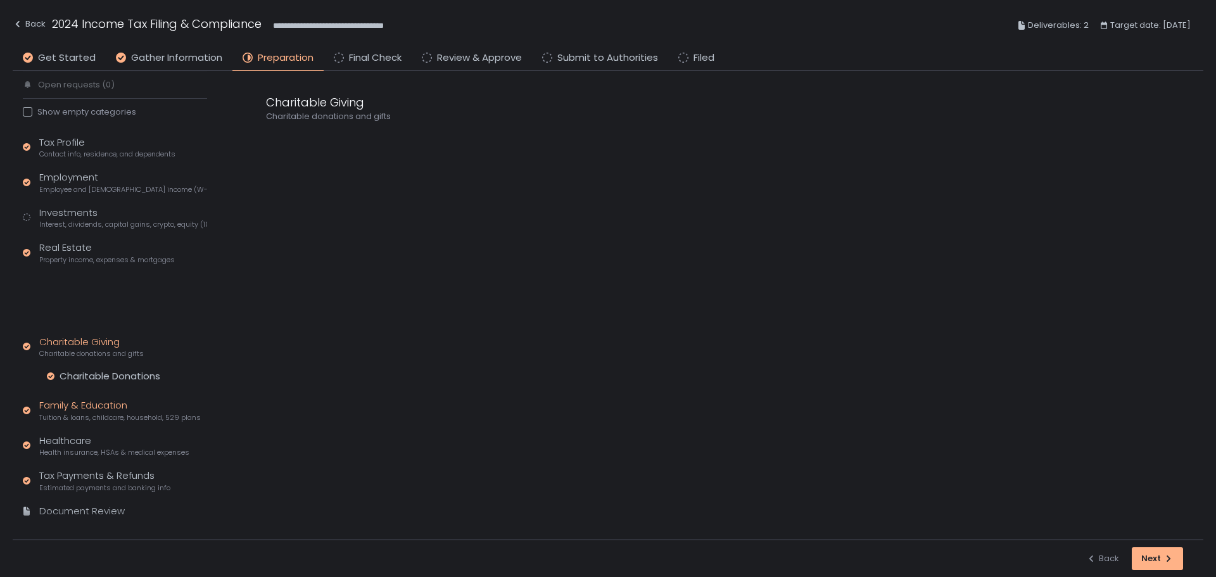
scroll to position [25, 0]
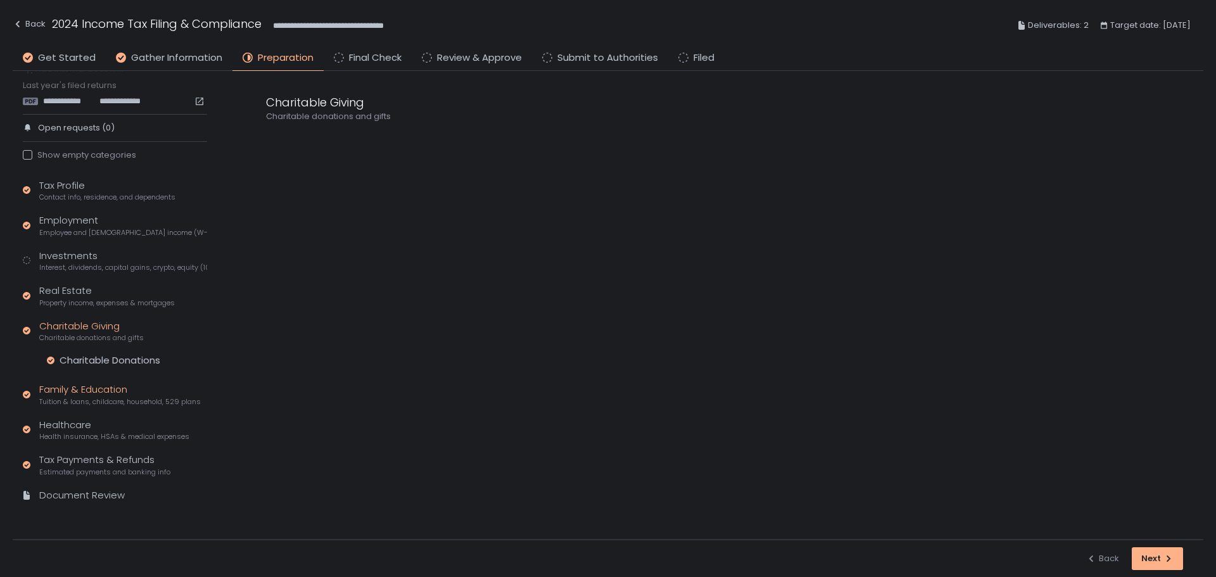
click at [100, 392] on div "Family & Education Tuition & loans, childcare, household, 529 plans" at bounding box center [120, 395] width 162 height 24
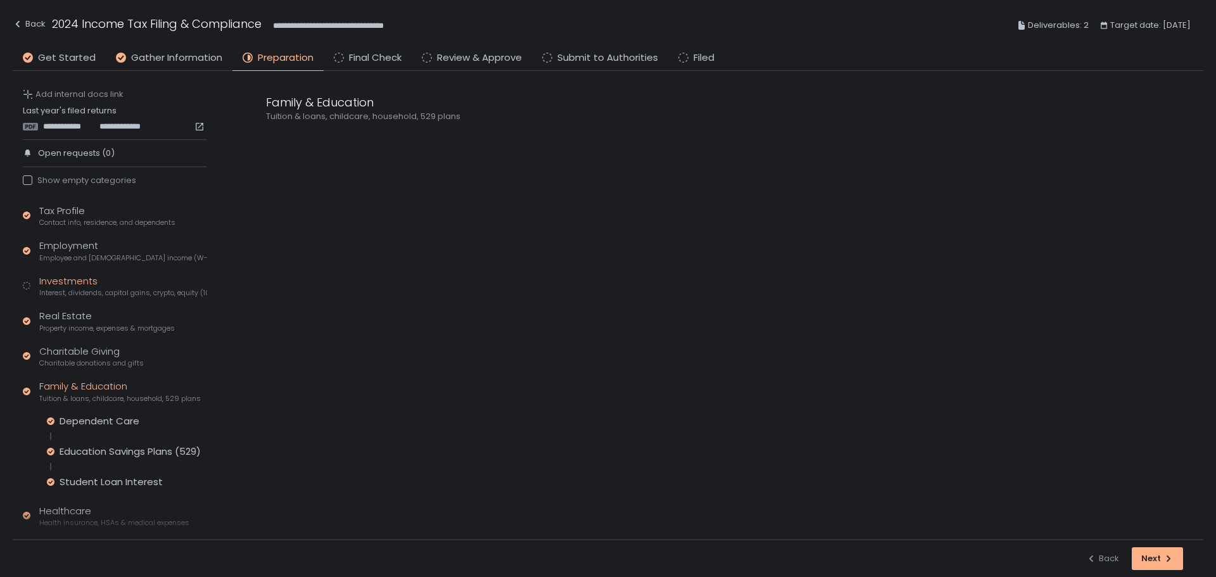
click at [102, 284] on div "Investments Interest, dividends, capital gains, crypto, equity (1099s, K-1s)" at bounding box center [123, 286] width 168 height 24
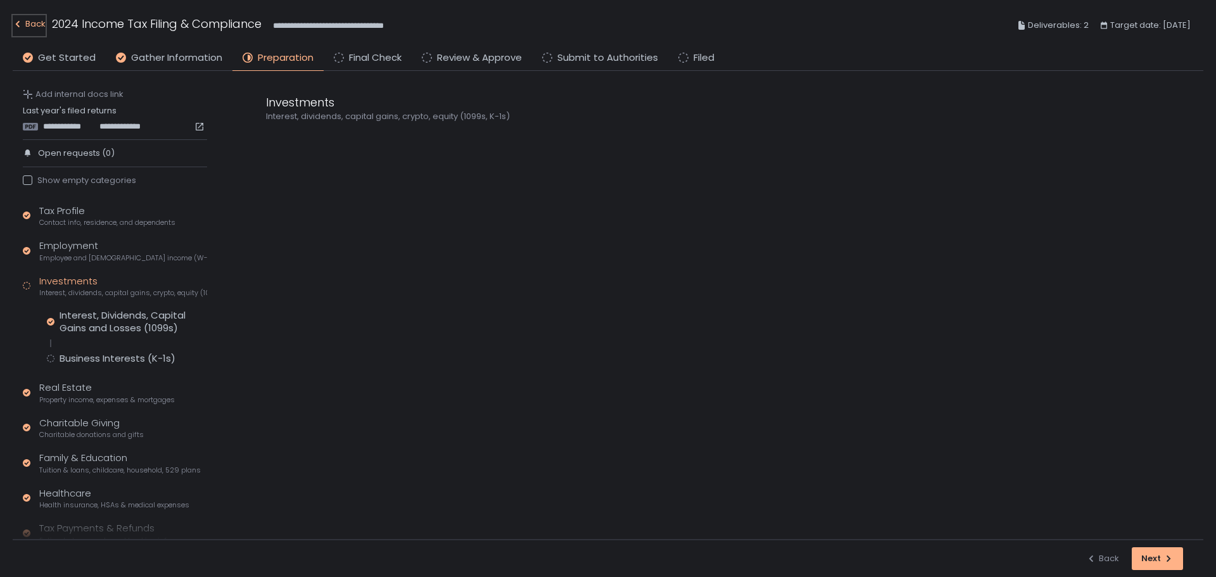
click at [30, 25] on div "Back" at bounding box center [29, 23] width 33 height 15
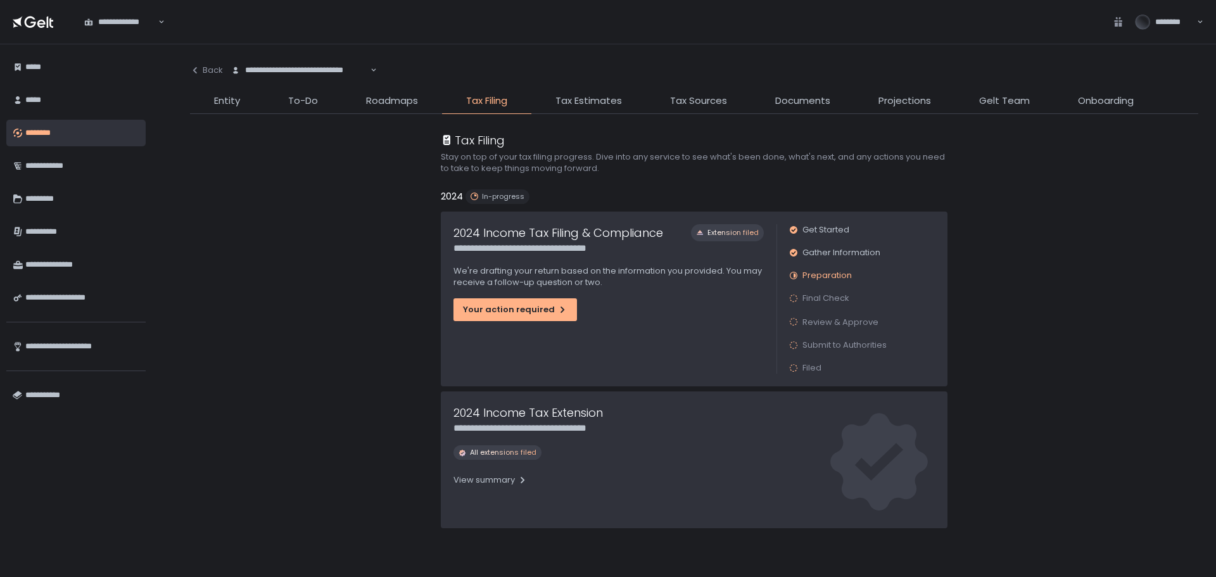
click at [95, 132] on div "********" at bounding box center [82, 133] width 114 height 22
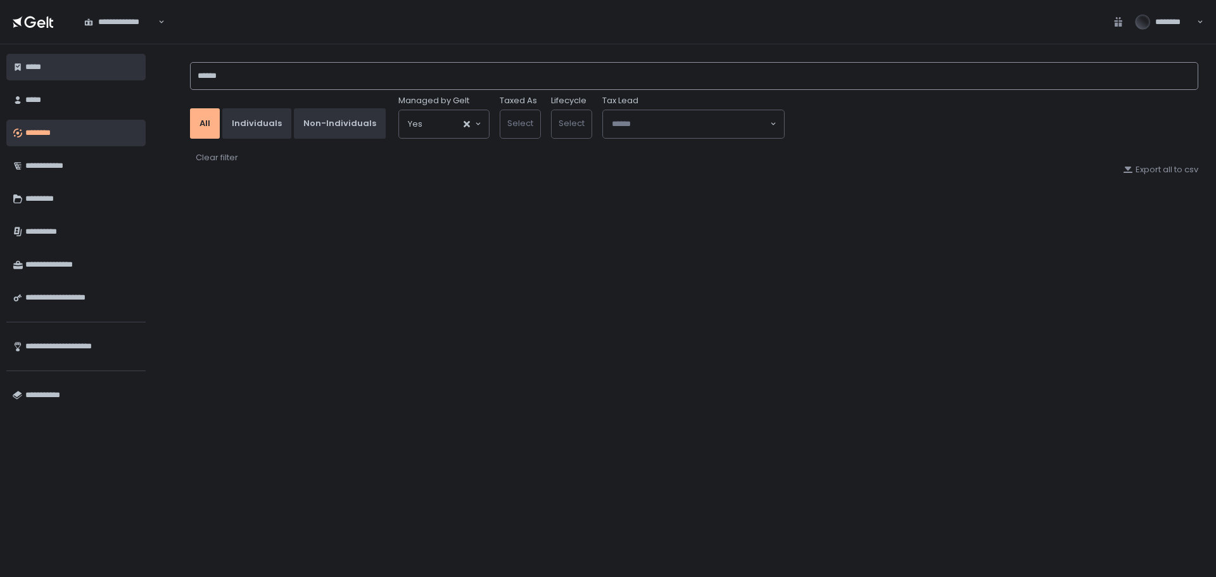
drag, startPoint x: 244, startPoint y: 73, endPoint x: 127, endPoint y: 73, distance: 116.5
click at [127, 73] on div "**********" at bounding box center [608, 310] width 1216 height 533
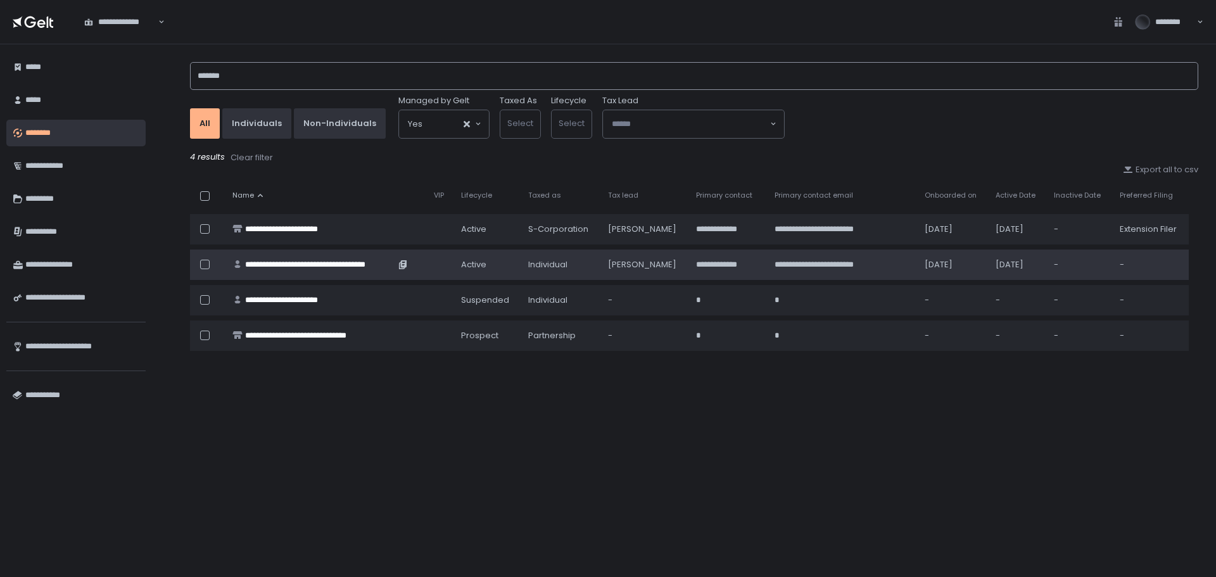
type input "*******"
click at [324, 265] on div "**********" at bounding box center [320, 264] width 150 height 11
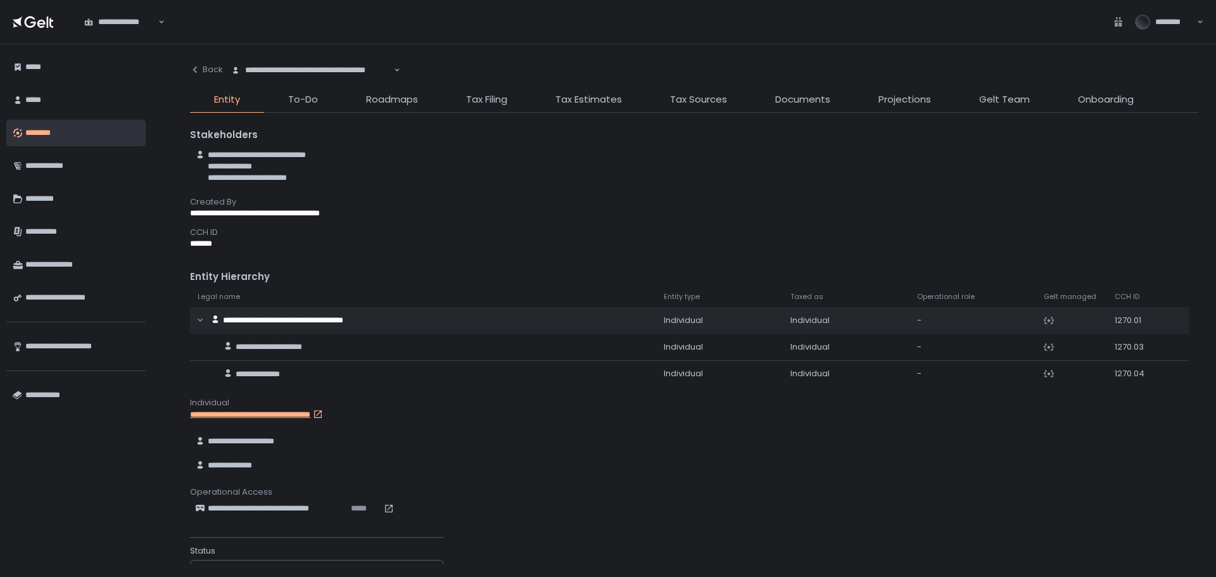
click at [486, 109] on li "Tax Filing" at bounding box center [486, 102] width 89 height 20
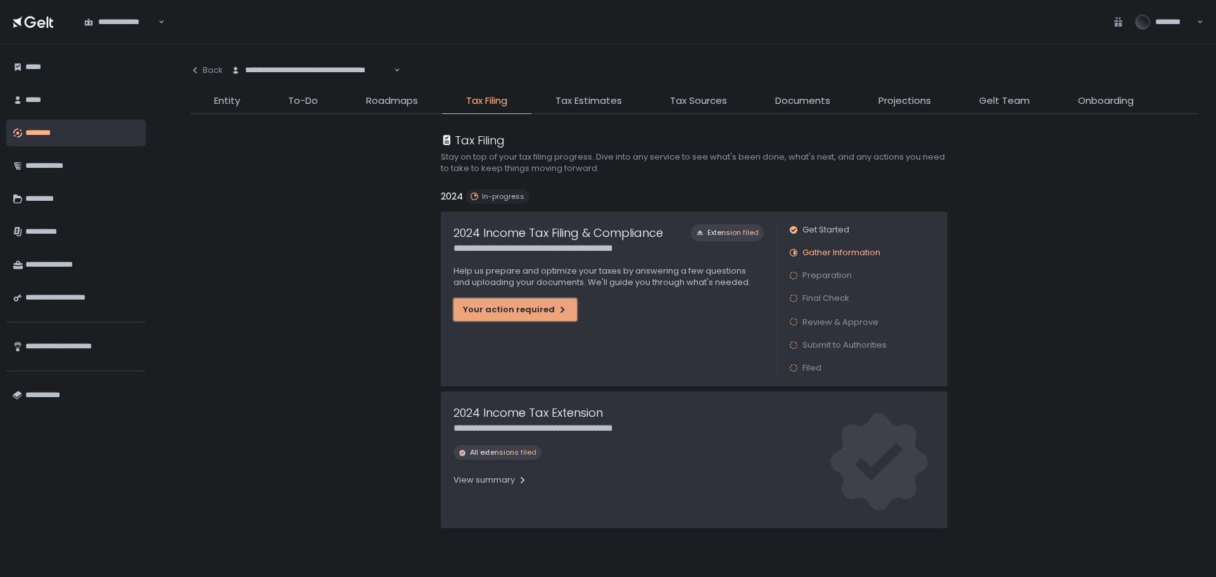
click at [509, 310] on div "Your action required" at bounding box center [515, 309] width 105 height 11
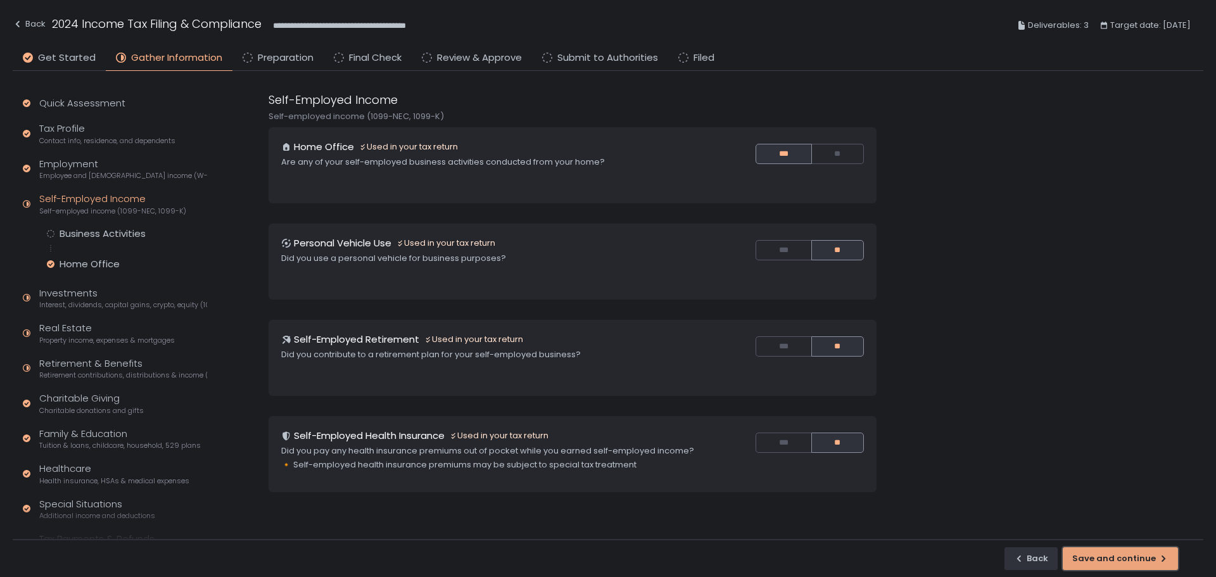
click at [1155, 560] on div "Save and continue" at bounding box center [1120, 558] width 96 height 11
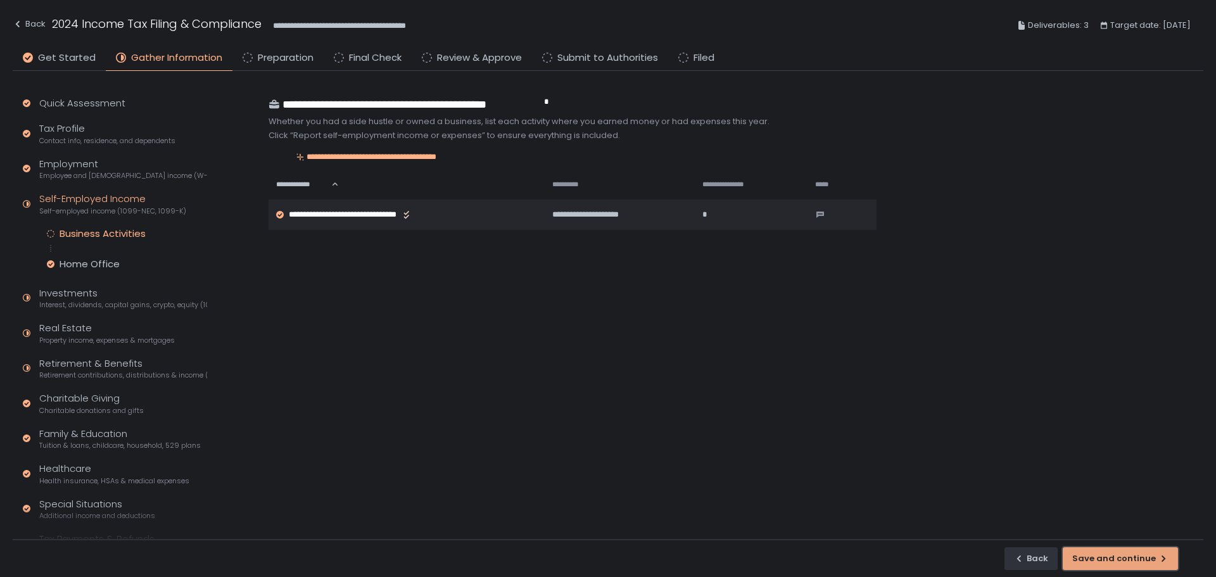
click at [1155, 560] on div "Save and continue" at bounding box center [1120, 558] width 96 height 11
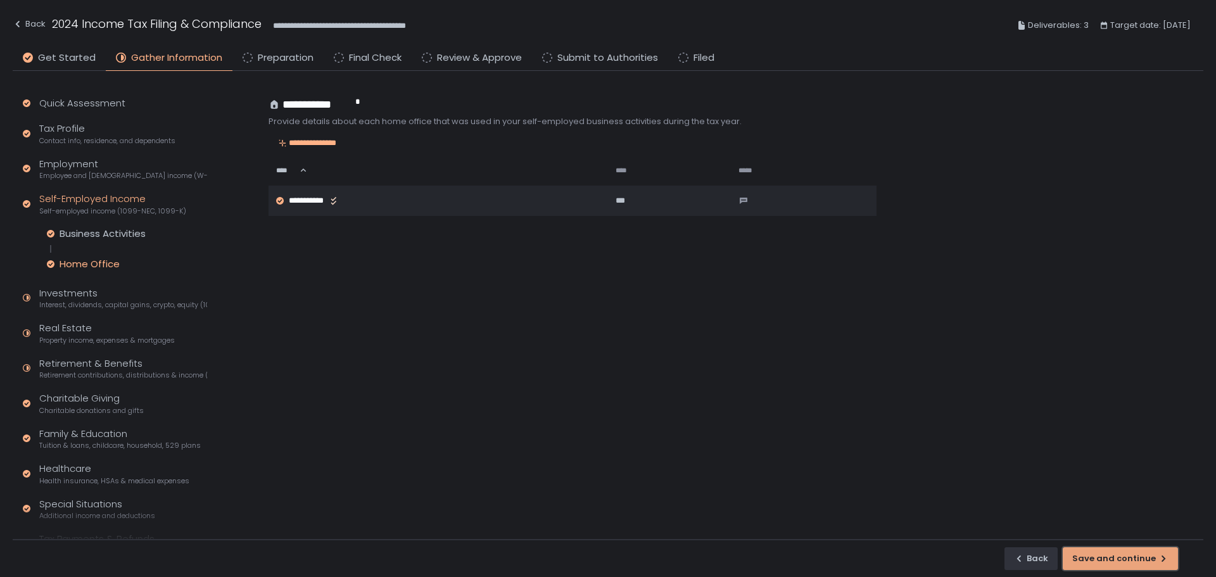
click at [1155, 560] on div "Save and continue" at bounding box center [1120, 558] width 96 height 11
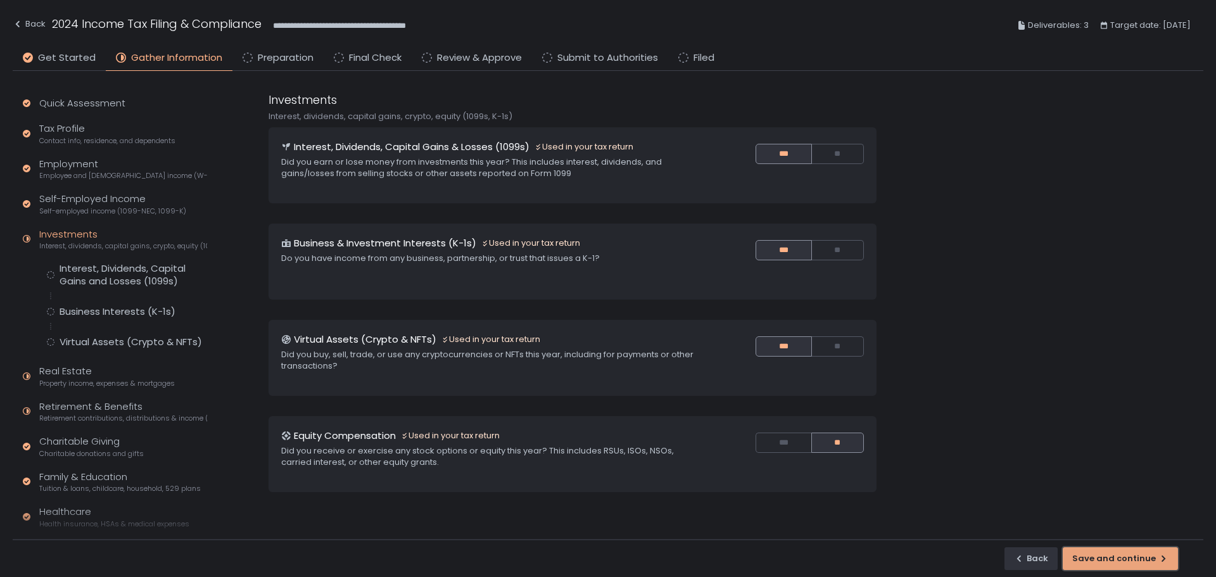
click at [1155, 560] on div "Save and continue" at bounding box center [1120, 558] width 96 height 11
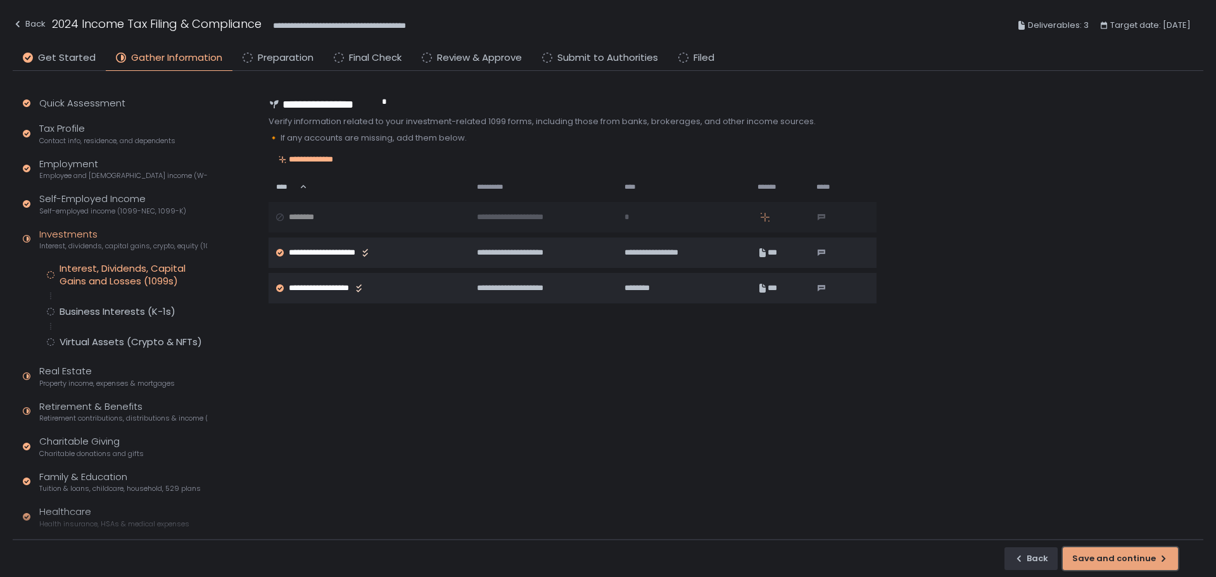
click at [1155, 560] on div "Save and continue" at bounding box center [1120, 558] width 96 height 11
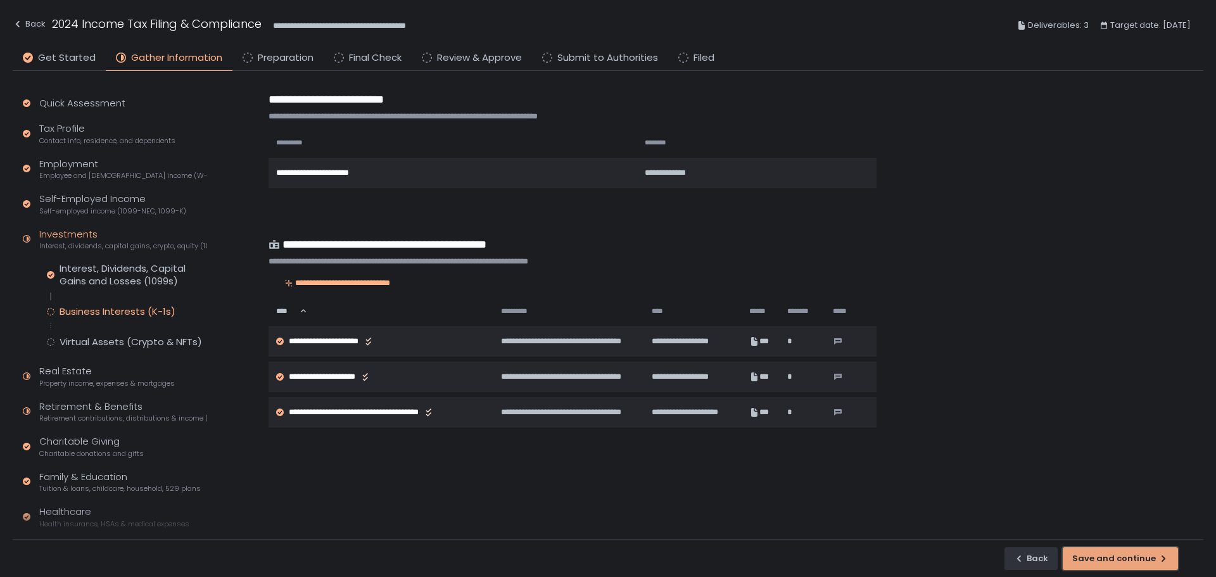
click at [1155, 560] on div "Save and continue" at bounding box center [1120, 558] width 96 height 11
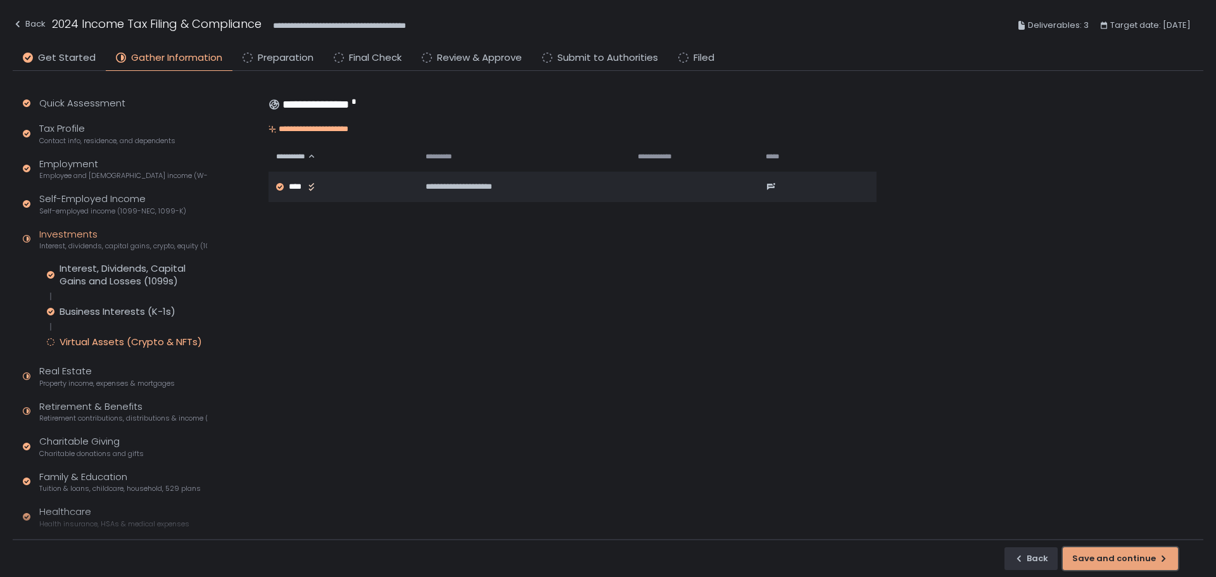
click at [1155, 560] on div "button" at bounding box center [1120, 559] width 114 height 22
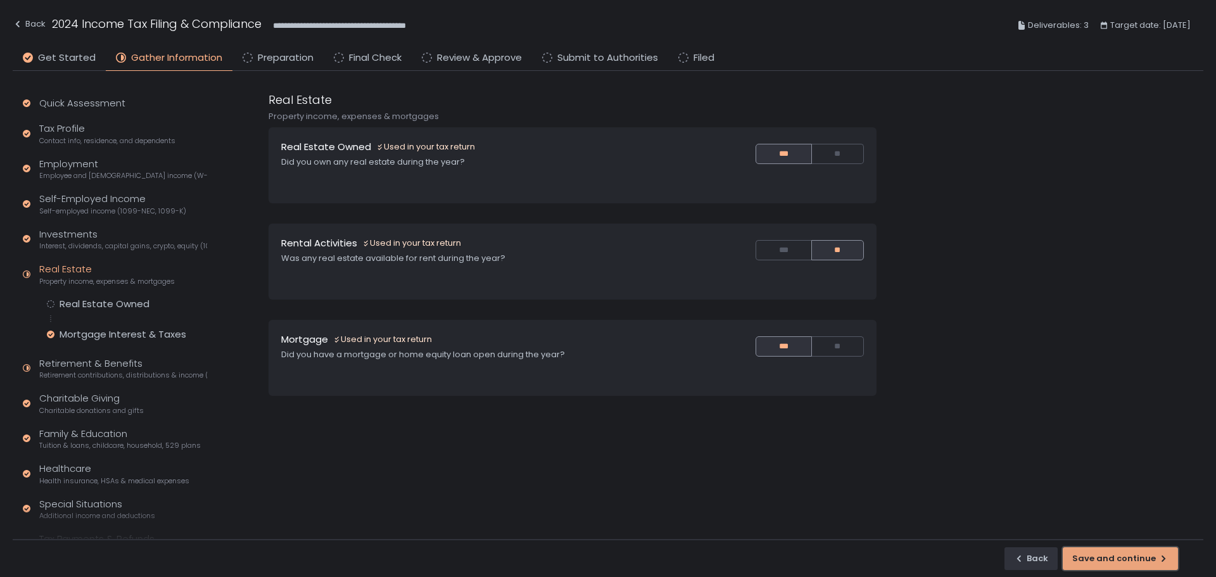
click at [1155, 560] on div "Save and continue" at bounding box center [1120, 558] width 96 height 11
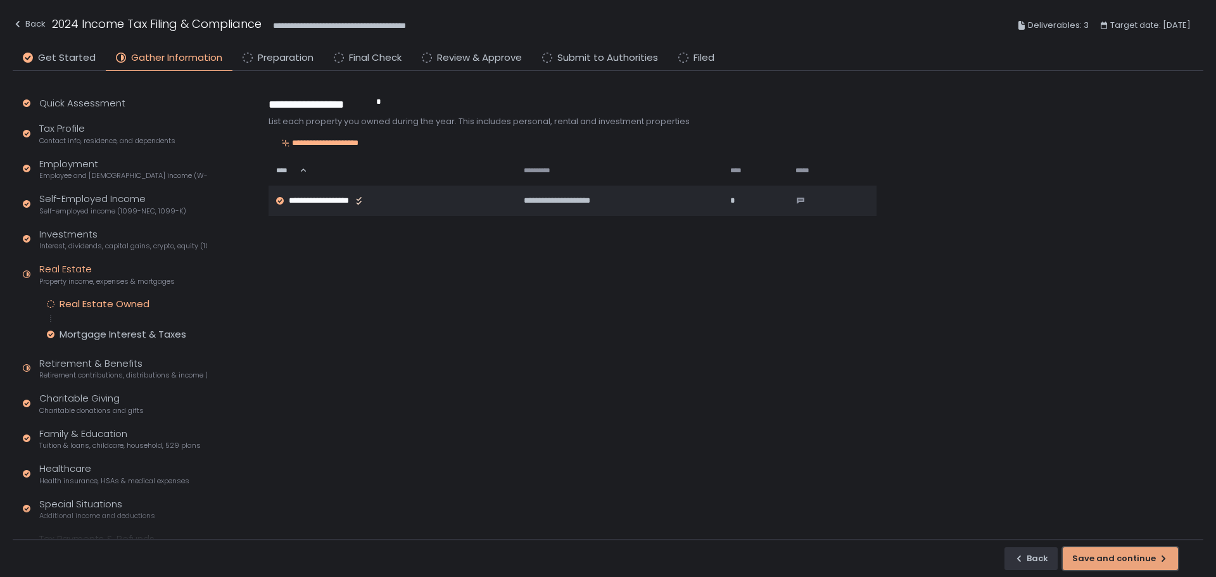
click at [1155, 560] on div "Save and continue" at bounding box center [1120, 558] width 96 height 11
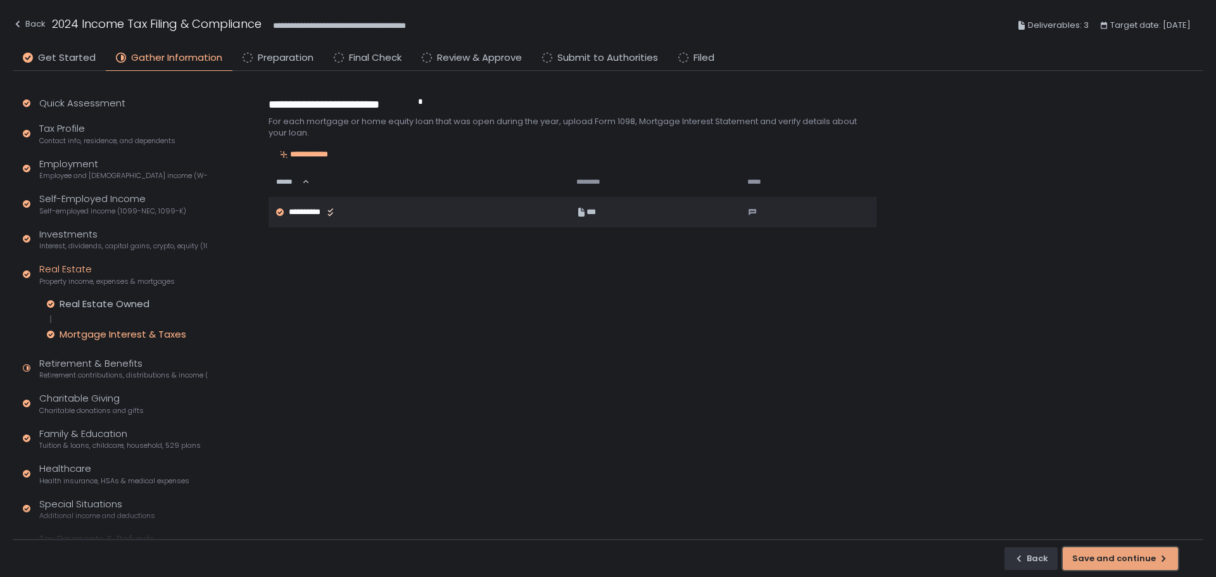
click at [1123, 554] on div "Save and continue" at bounding box center [1120, 558] width 96 height 11
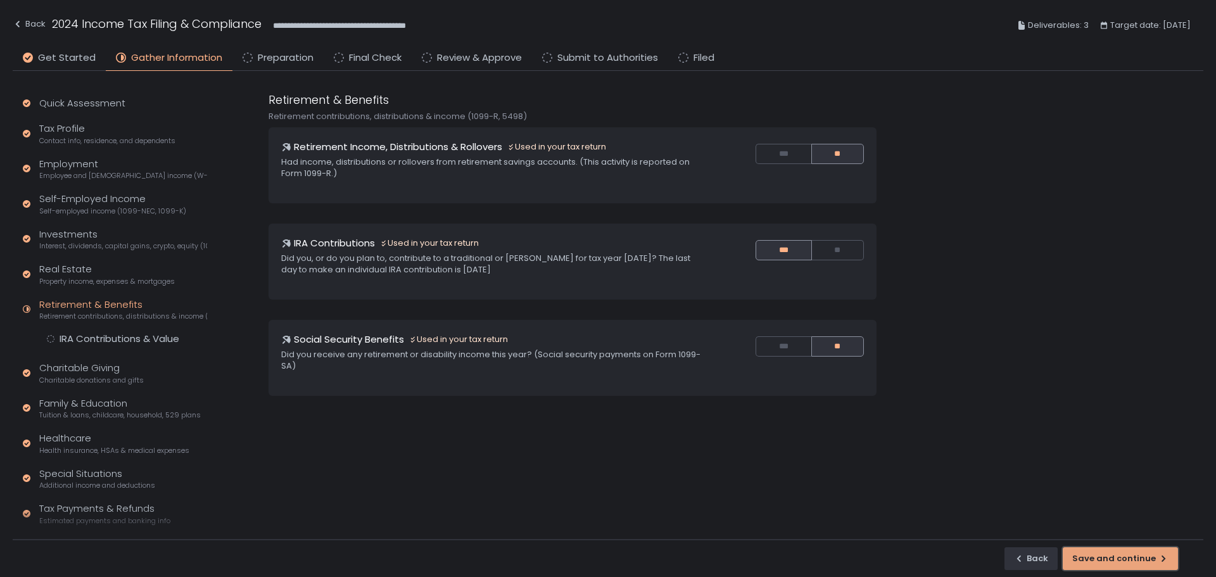
click at [1123, 554] on div "Save and continue" at bounding box center [1120, 558] width 96 height 11
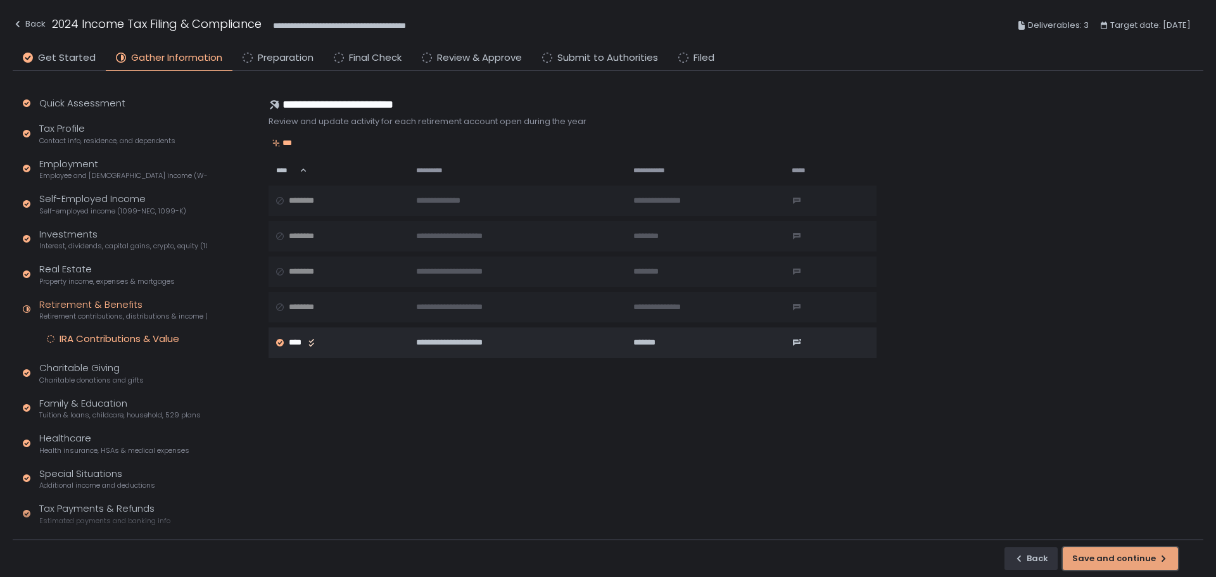
click at [1123, 554] on div "Save and continue" at bounding box center [1120, 558] width 96 height 11
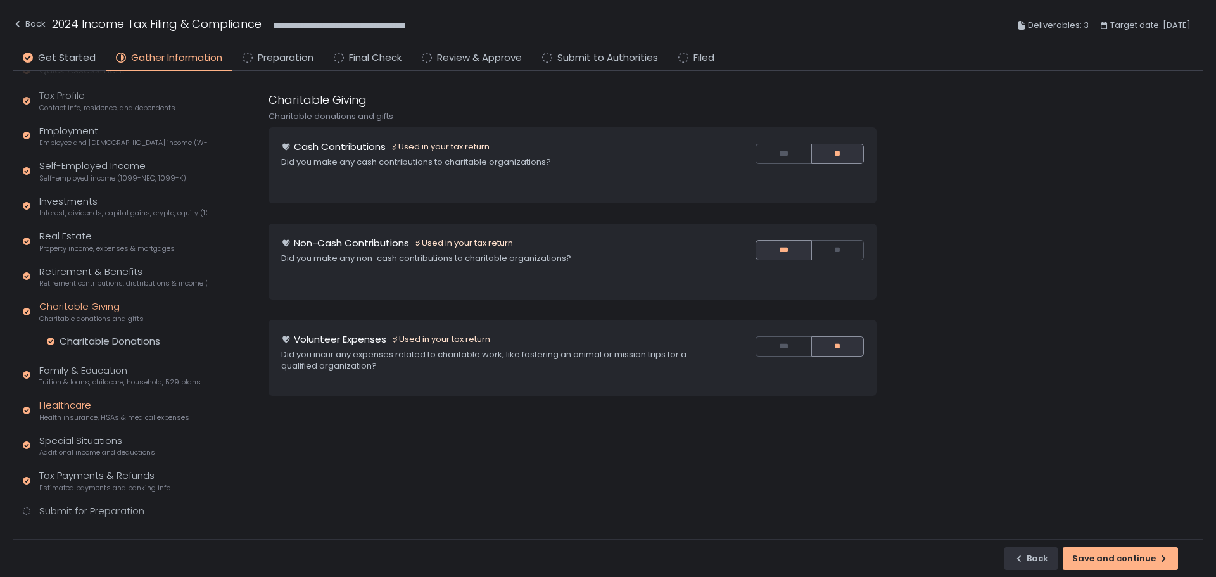
scroll to position [49, 0]
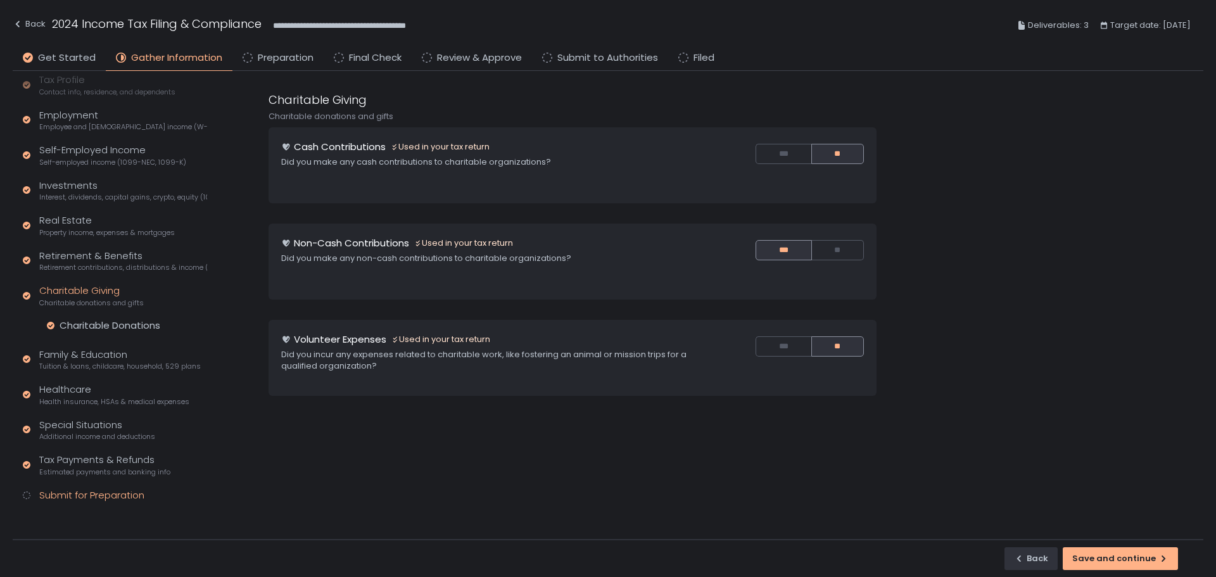
click at [89, 495] on div "Submit for Preparation" at bounding box center [91, 495] width 105 height 15
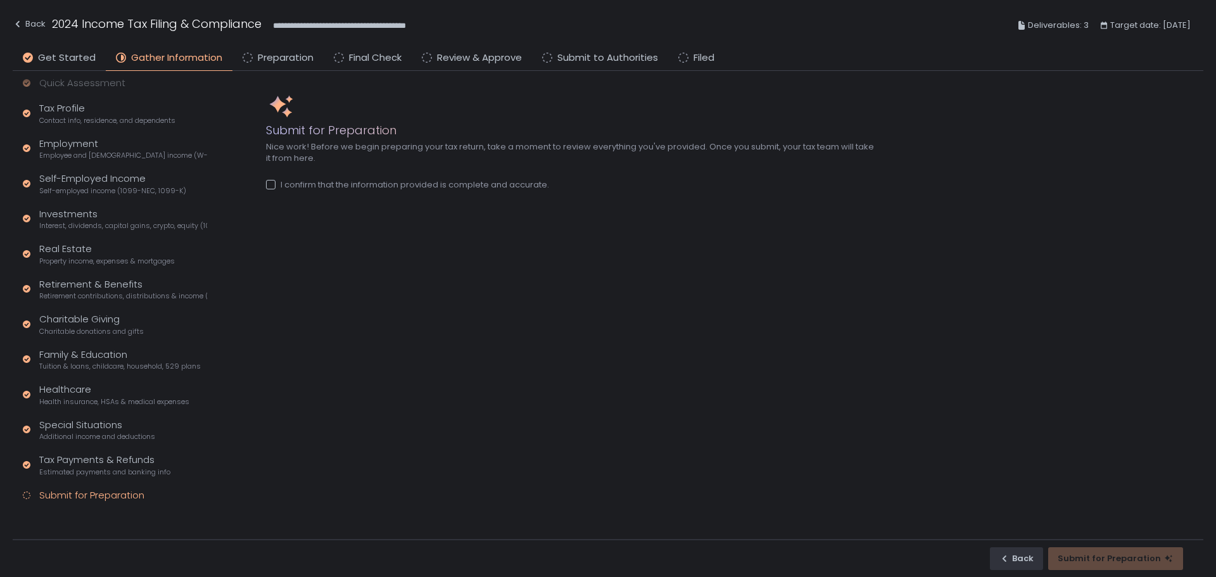
scroll to position [20, 0]
click at [334, 183] on div "I confirm that the information provided is complete and accurate." at bounding box center [407, 184] width 283 height 11
click at [659, 301] on div "Submit for Preparation Nice work! Before we begin preparing your tax return, ta…" at bounding box center [747, 305] width 963 height 469
click at [279, 56] on span "Preparation" at bounding box center [286, 58] width 56 height 15
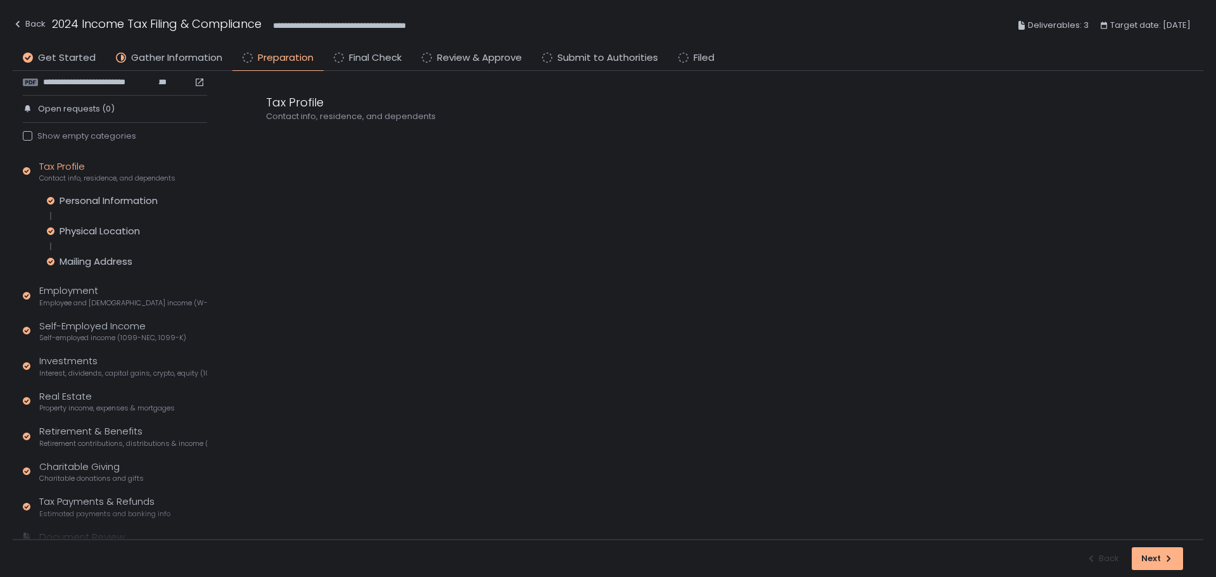
scroll to position [86, 0]
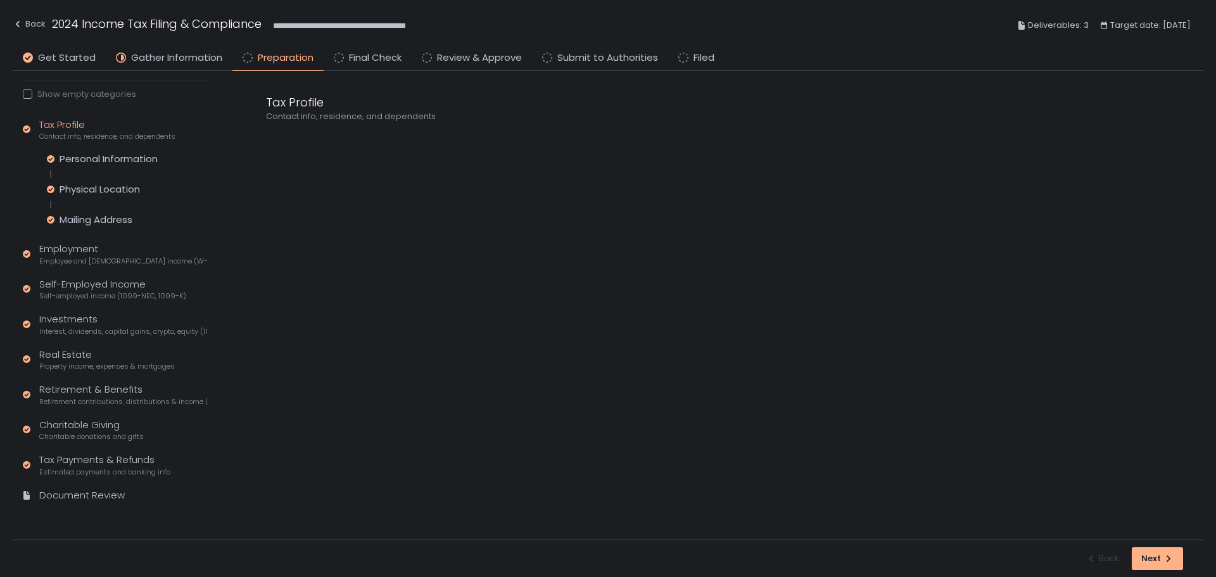
click at [486, 400] on div "Tax Profile Contact info, residence, and dependents" at bounding box center [722, 305] width 963 height 469
click at [100, 459] on div "Tax Payments & Refunds Estimated payments and banking info" at bounding box center [104, 465] width 131 height 24
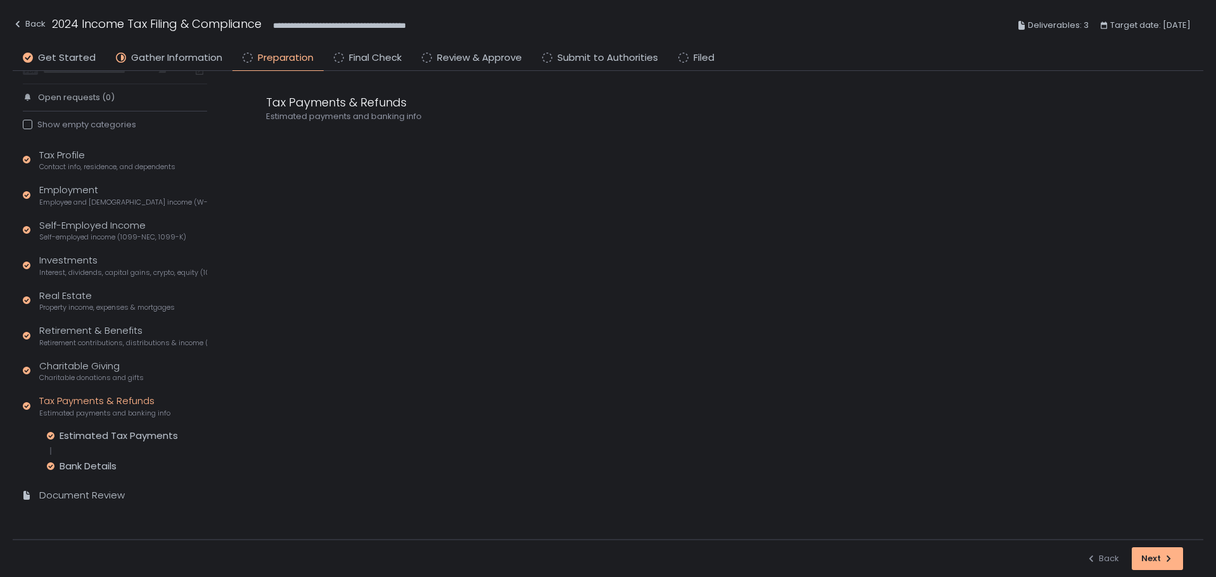
scroll to position [56, 0]
click at [1147, 561] on div "Next" at bounding box center [1157, 558] width 32 height 11
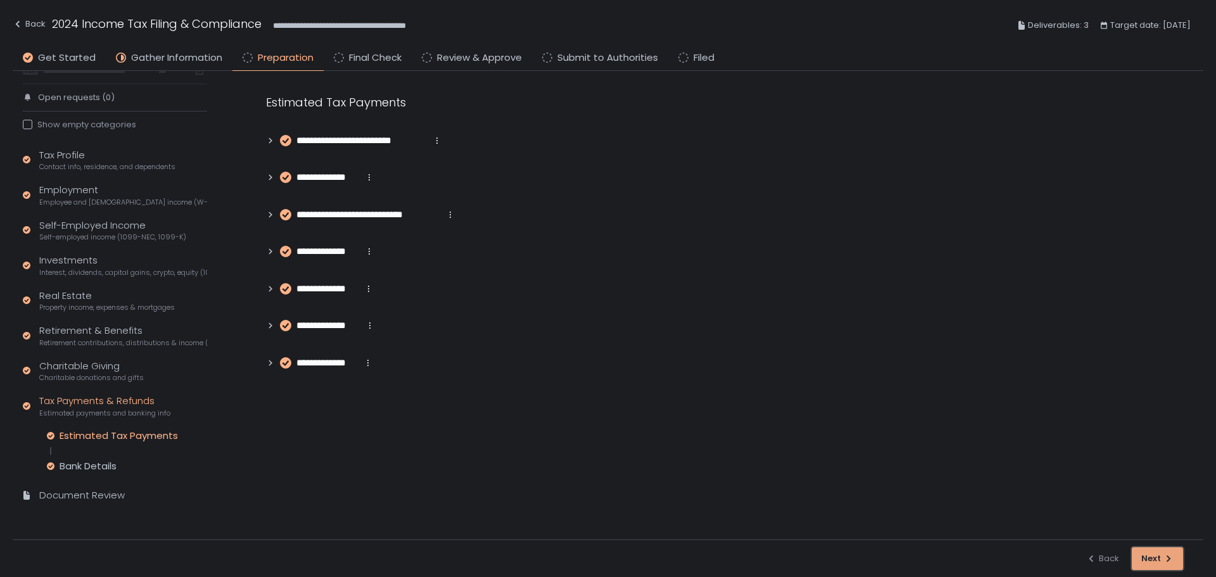
click at [1147, 561] on div "Next" at bounding box center [1157, 558] width 32 height 11
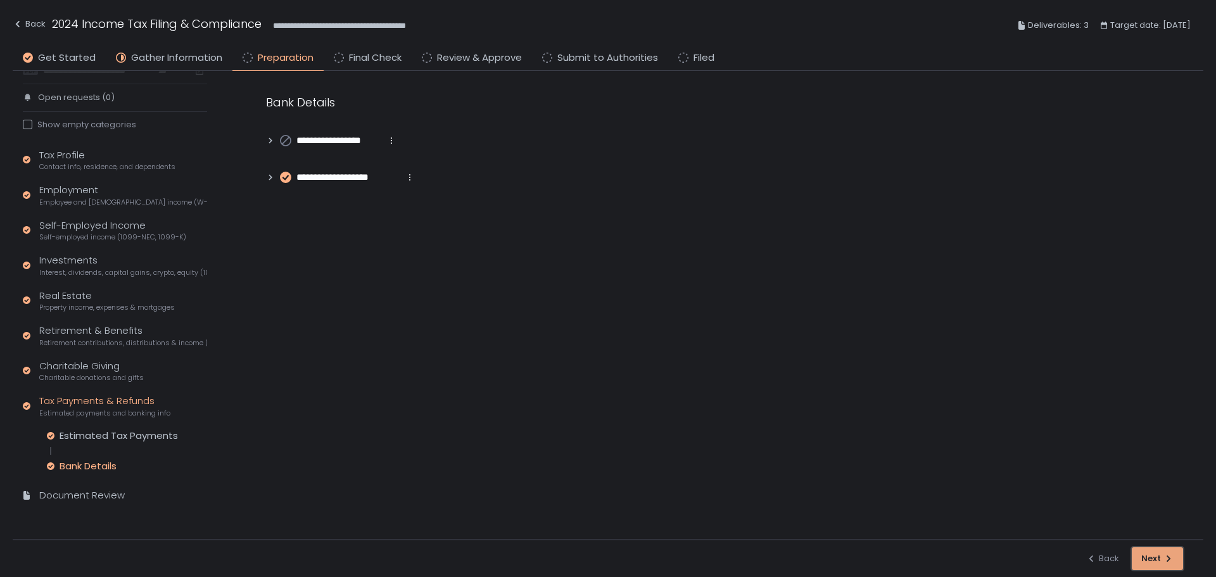
click at [1147, 561] on div "Next" at bounding box center [1157, 558] width 32 height 11
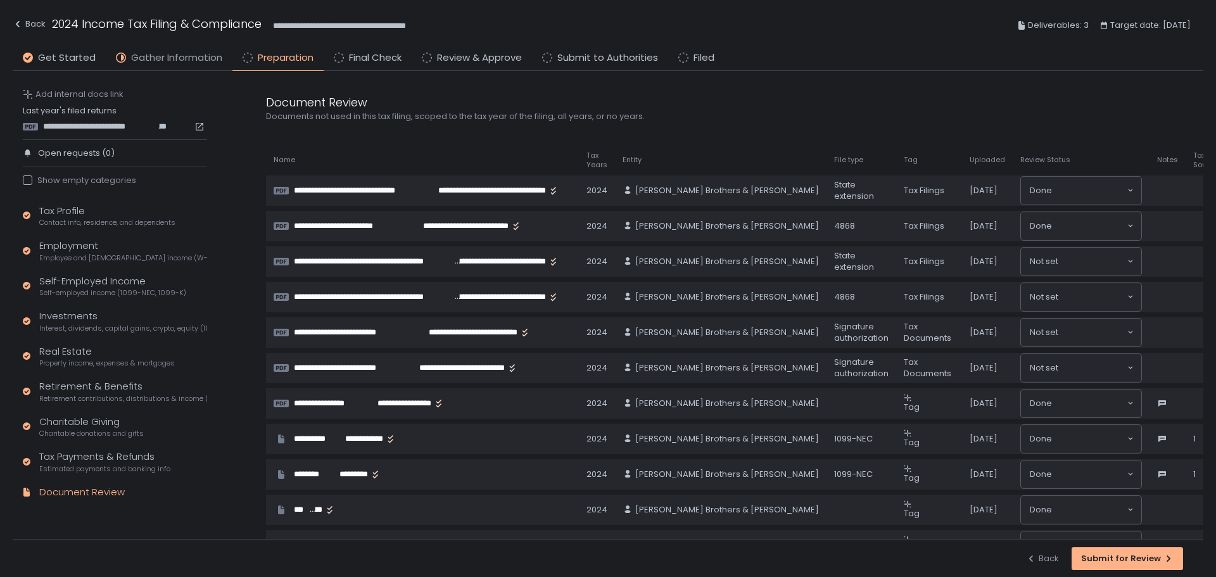
click at [157, 53] on span "Gather Information" at bounding box center [176, 58] width 91 height 15
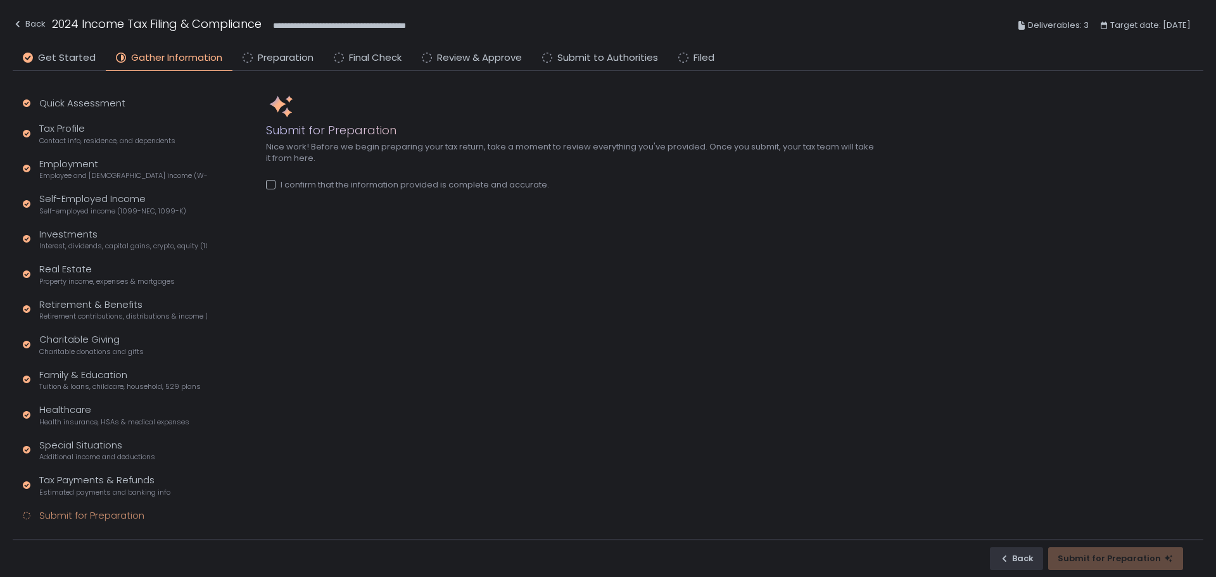
scroll to position [20, 0]
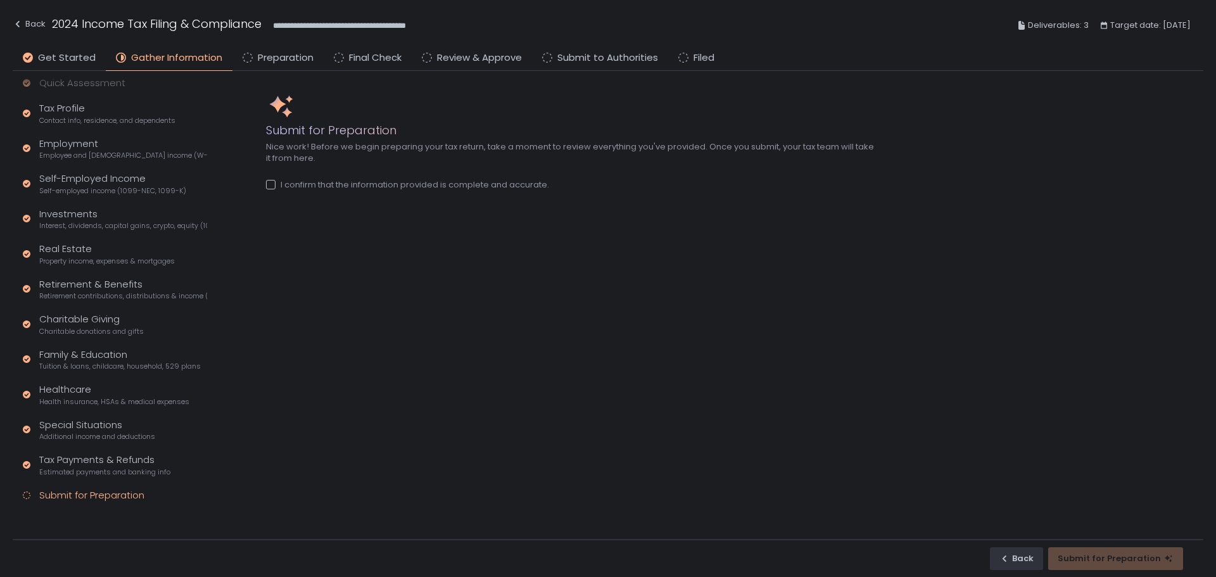
click at [268, 184] on div at bounding box center [271, 185] width 10 height 10
click at [1133, 566] on button "Submit for Preparation" at bounding box center [1115, 558] width 135 height 23
click at [276, 60] on span "Preparation" at bounding box center [286, 58] width 56 height 15
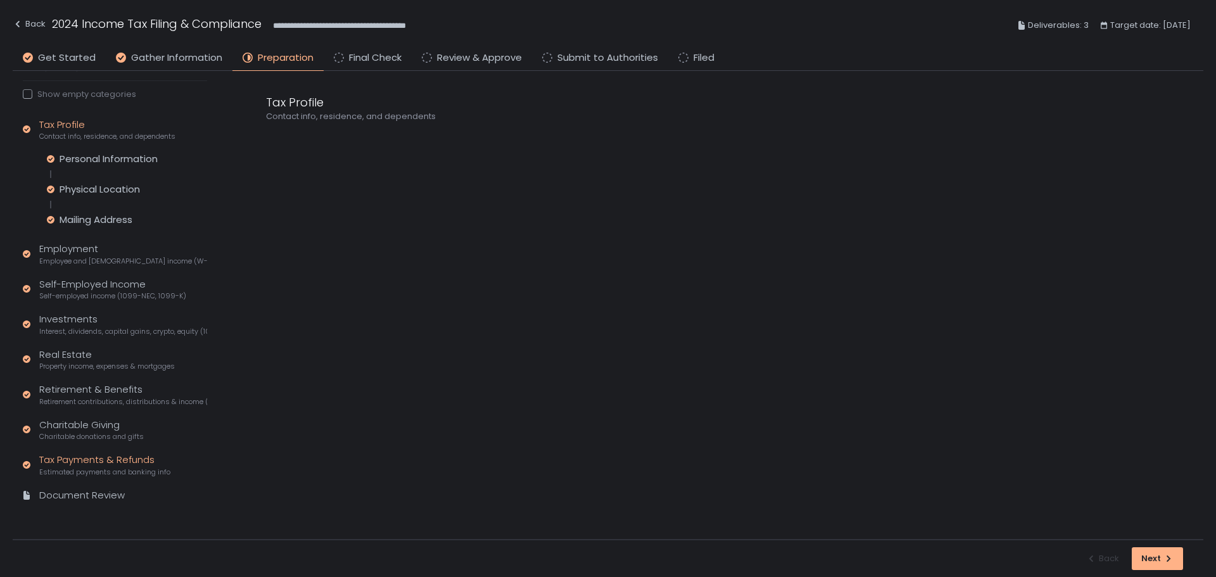
click at [124, 469] on span "Estimated payments and banking info" at bounding box center [104, 472] width 131 height 10
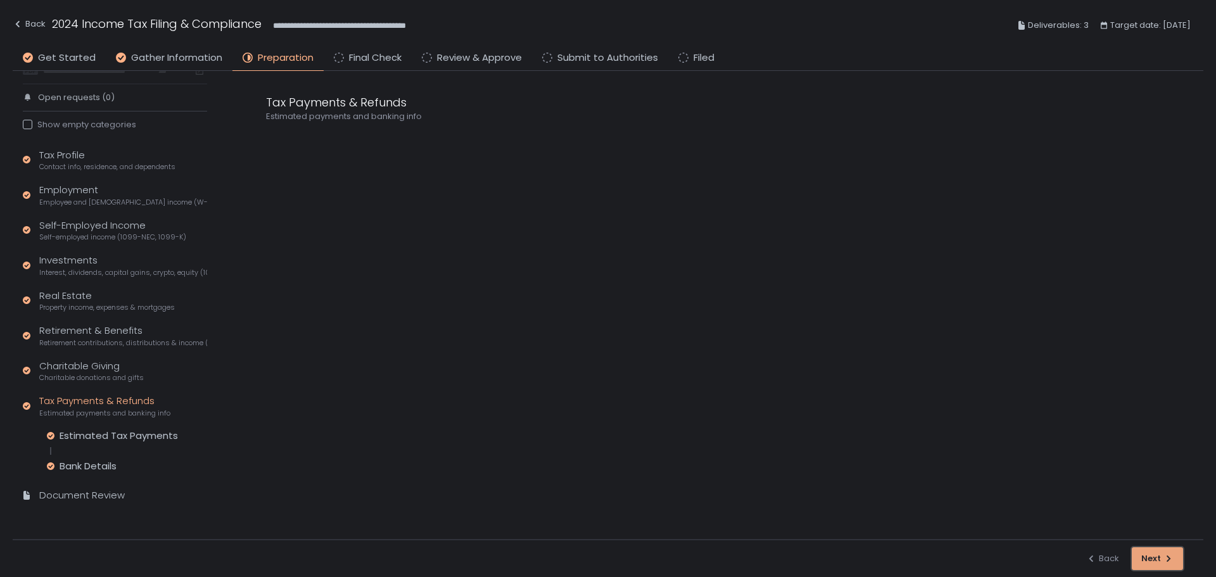
click at [1158, 559] on div "Next" at bounding box center [1157, 558] width 32 height 11
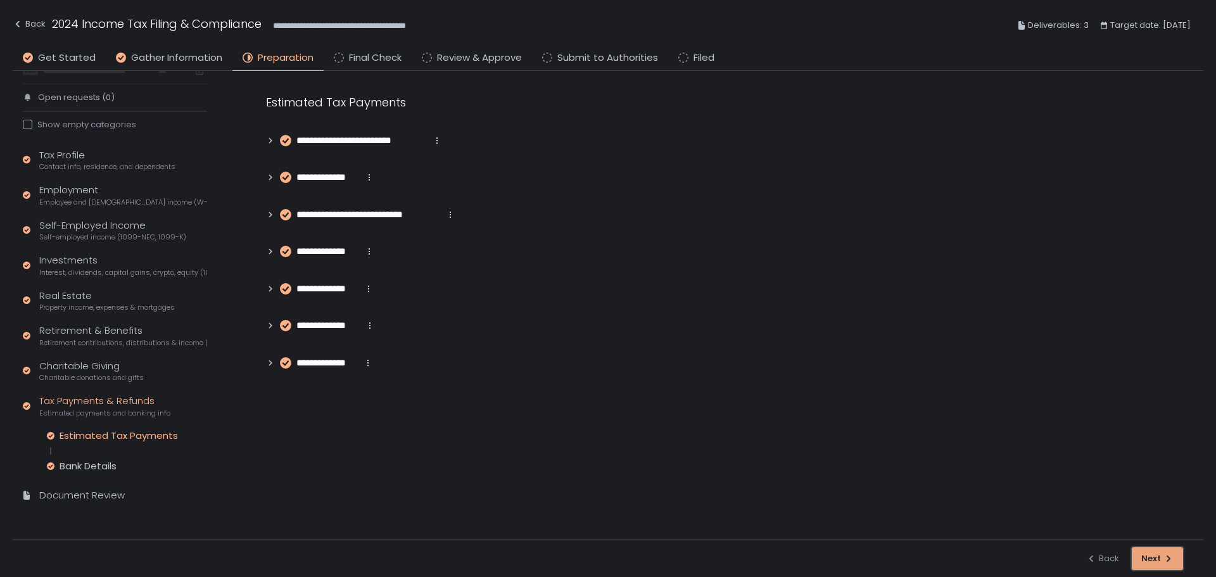
click at [1172, 568] on button "Next" at bounding box center [1157, 558] width 51 height 23
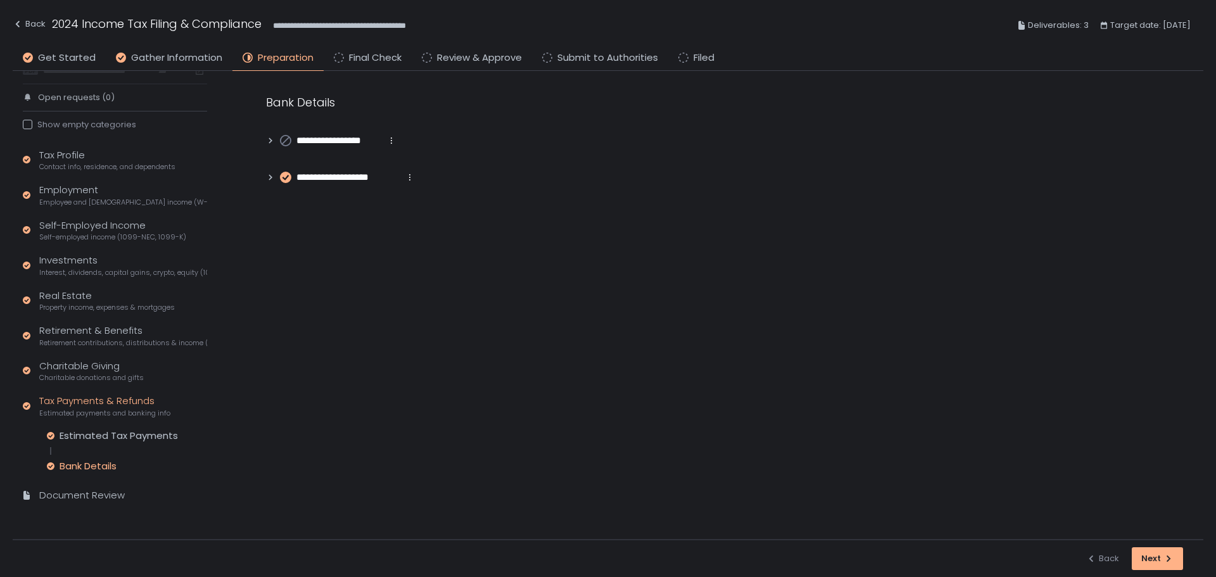
click at [101, 466] on div "Bank Details" at bounding box center [88, 466] width 57 height 13
click at [1178, 552] on button "Next" at bounding box center [1157, 558] width 51 height 23
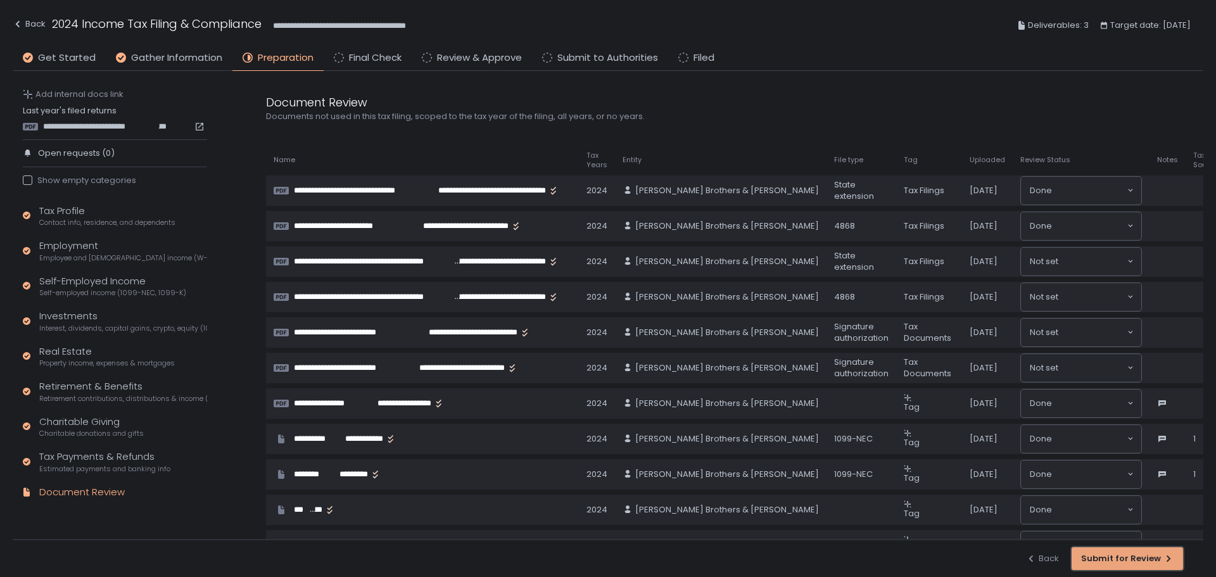
click at [1163, 565] on button "Submit for Review" at bounding box center [1127, 558] width 111 height 23
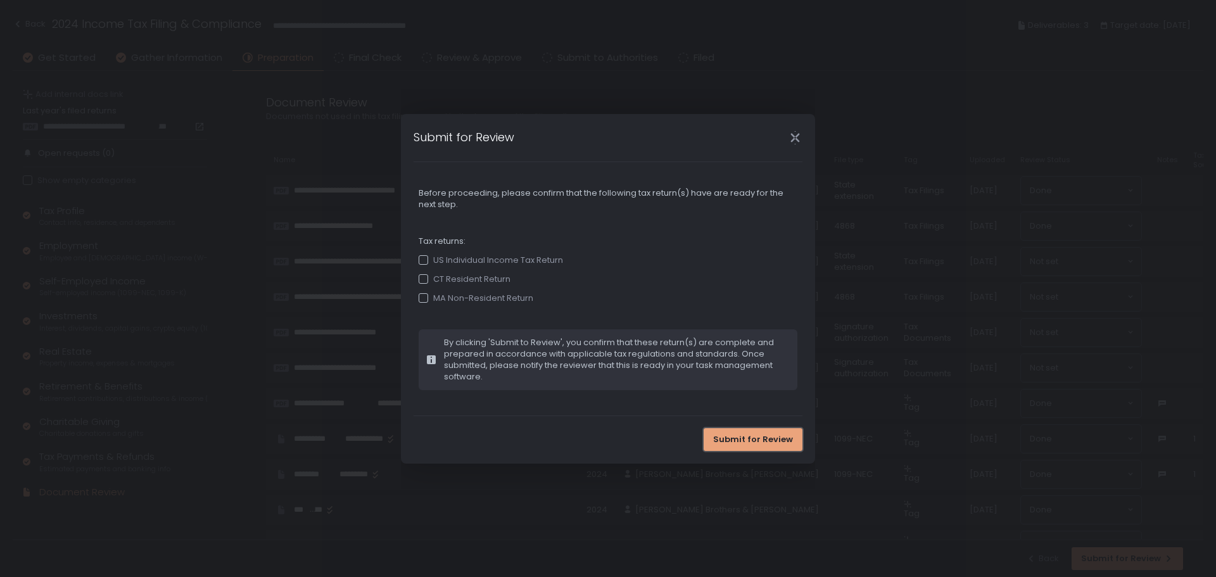
click at [757, 440] on span "Submit for Review" at bounding box center [753, 439] width 80 height 11
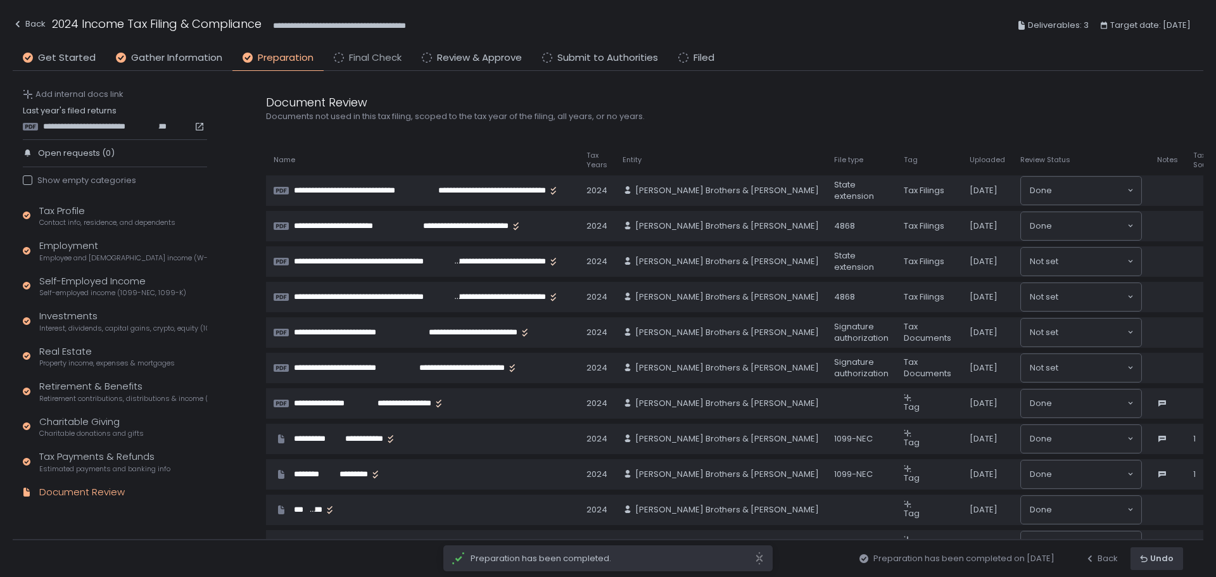
click at [376, 60] on span "Final Check" at bounding box center [375, 58] width 53 height 15
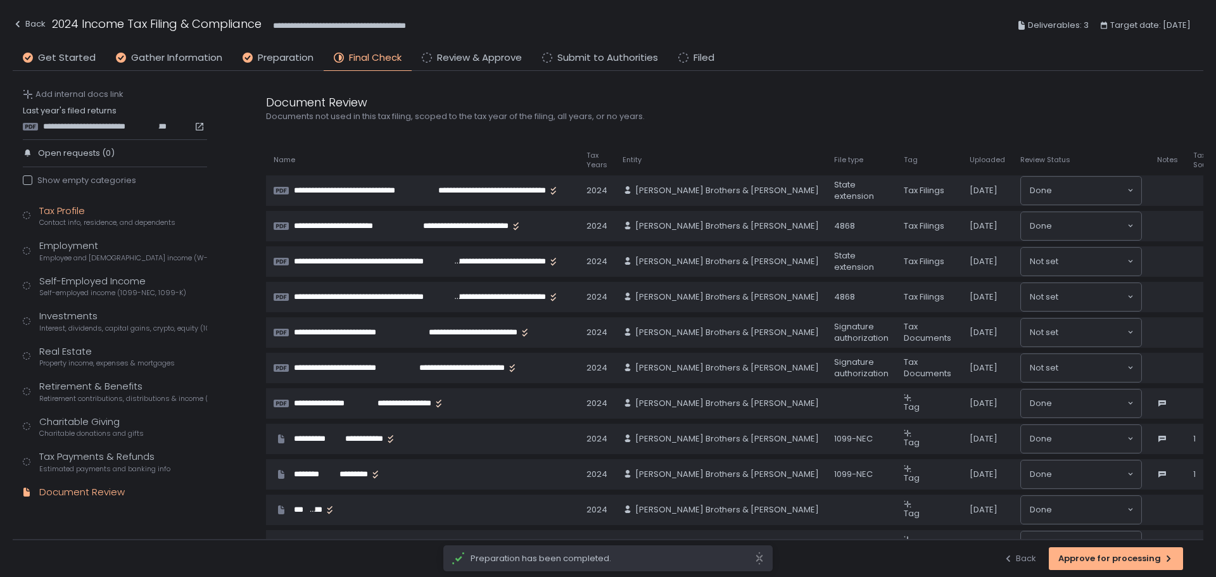
click at [65, 212] on div "Tax Profile Contact info, residence, and dependents" at bounding box center [107, 216] width 136 height 24
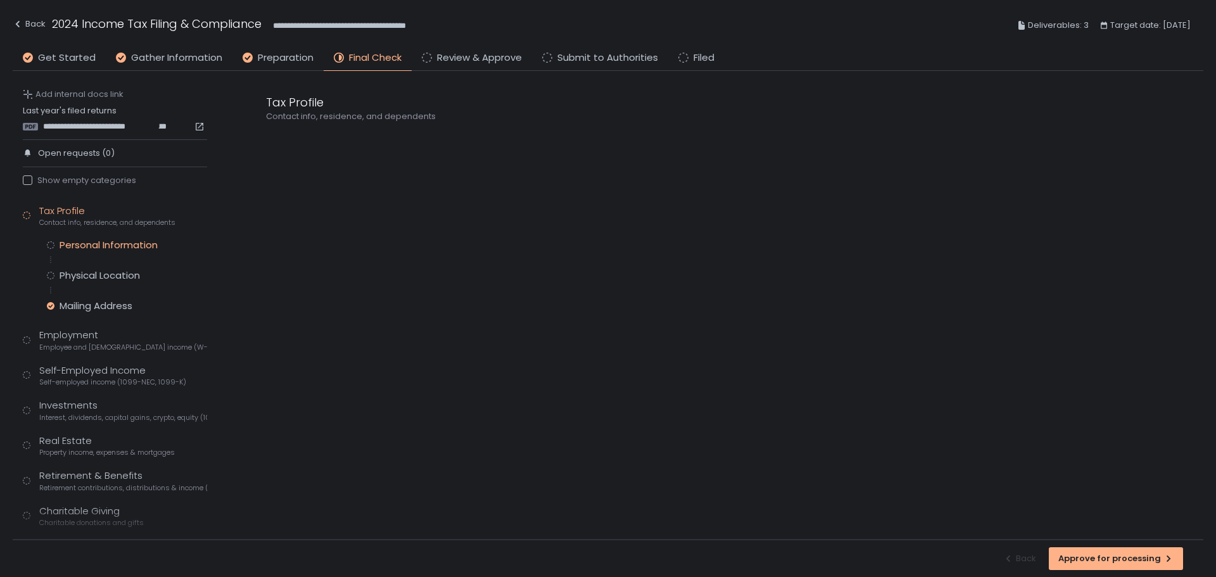
click at [92, 243] on div "Personal Information" at bounding box center [109, 245] width 98 height 13
